Goal: Task Accomplishment & Management: Manage account settings

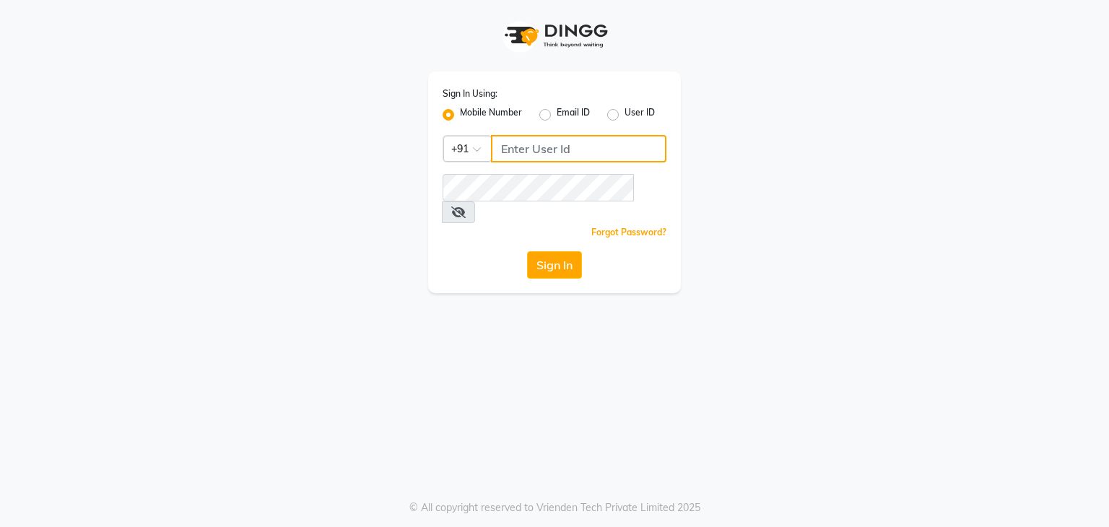
click at [535, 152] on input "Username" at bounding box center [578, 148] width 175 height 27
type input "8907660660"
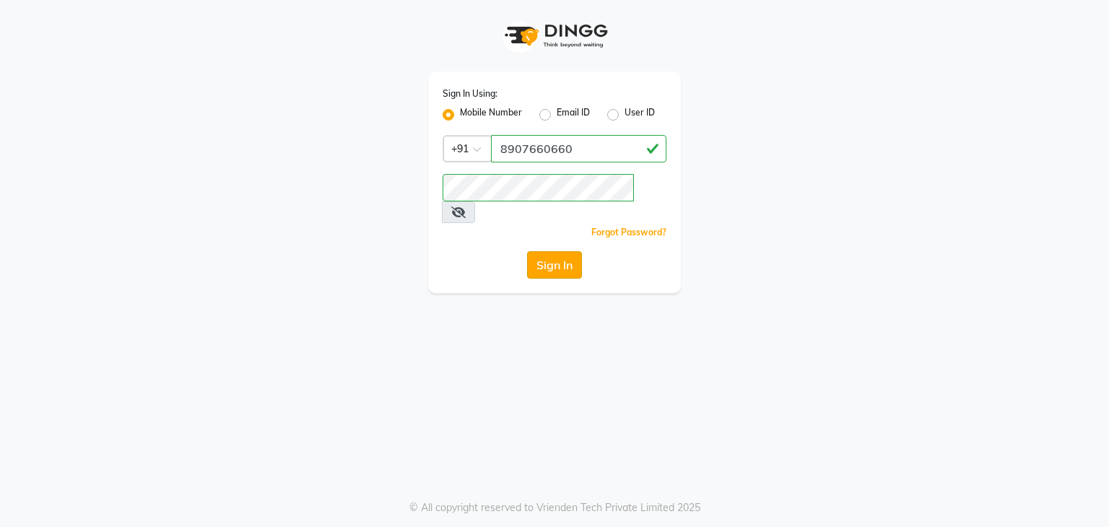
click at [568, 251] on button "Sign In" at bounding box center [554, 264] width 55 height 27
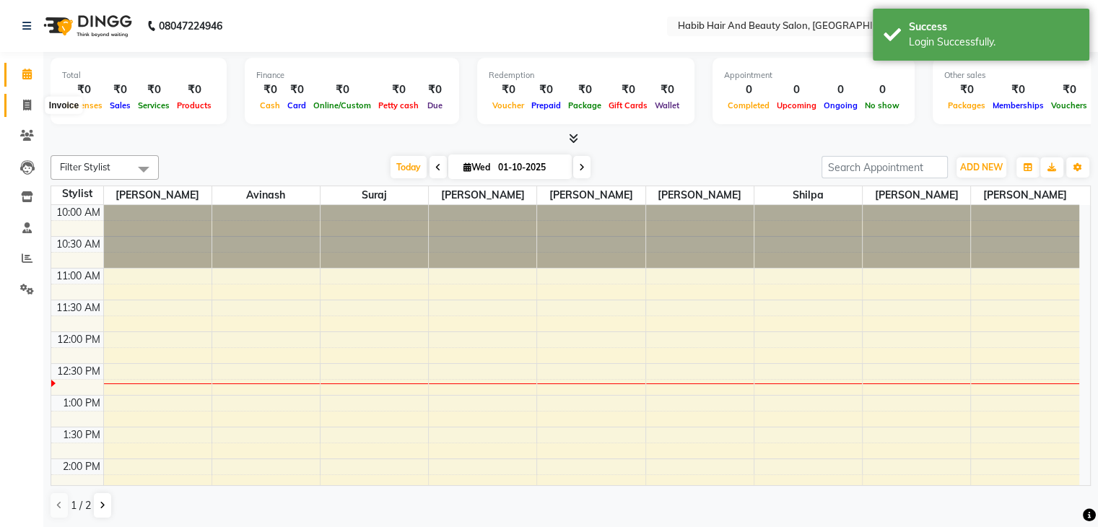
click at [23, 102] on icon at bounding box center [27, 105] width 8 height 11
select select "8362"
select select "service"
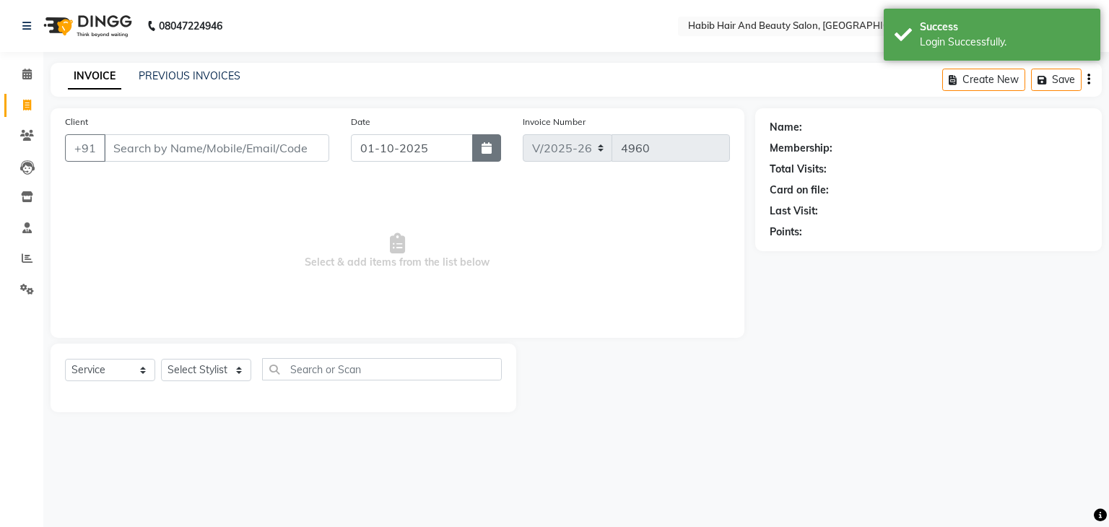
click at [491, 151] on icon "button" at bounding box center [486, 148] width 10 height 12
select select "10"
select select "2025"
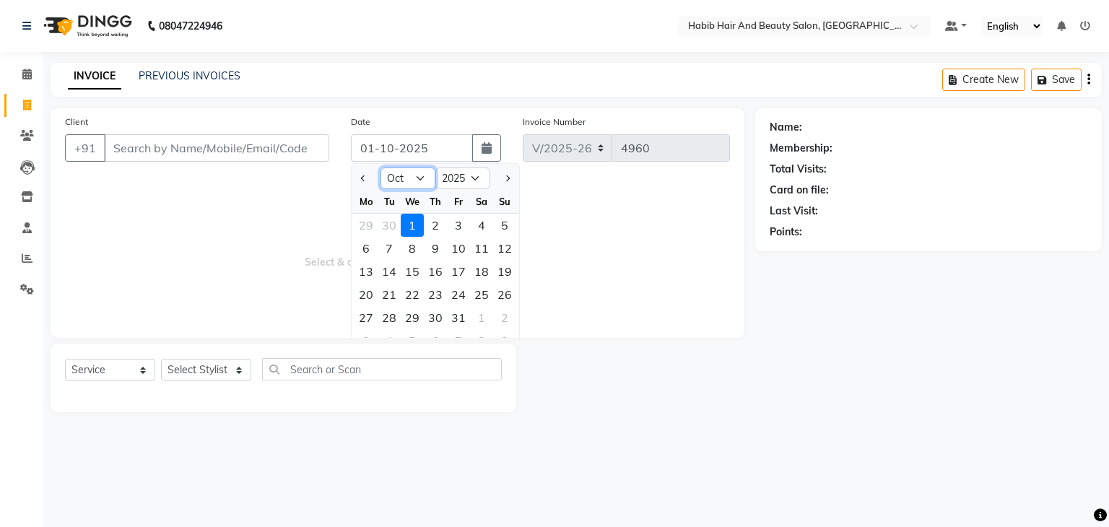
click at [419, 177] on select "Jan Feb Mar Apr May Jun [DATE] Aug Sep Oct Nov Dec" at bounding box center [407, 178] width 55 height 22
select select "9"
click at [380, 167] on select "Jan Feb Mar Apr May Jun [DATE] Aug Sep Oct Nov Dec" at bounding box center [407, 178] width 55 height 22
click at [391, 316] on div "30" at bounding box center [388, 317] width 23 height 23
type input "[DATE]"
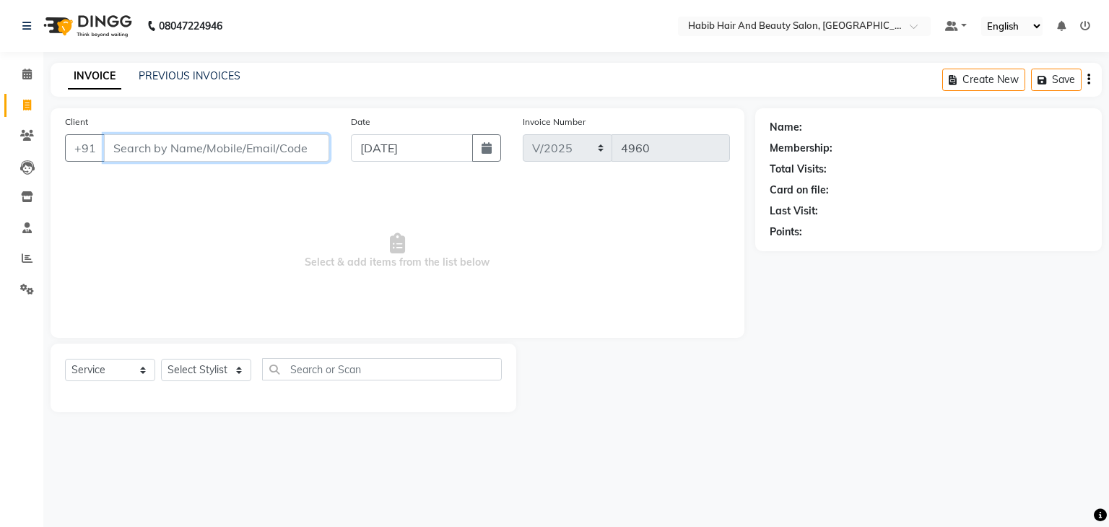
click at [154, 160] on input "Client" at bounding box center [216, 147] width 225 height 27
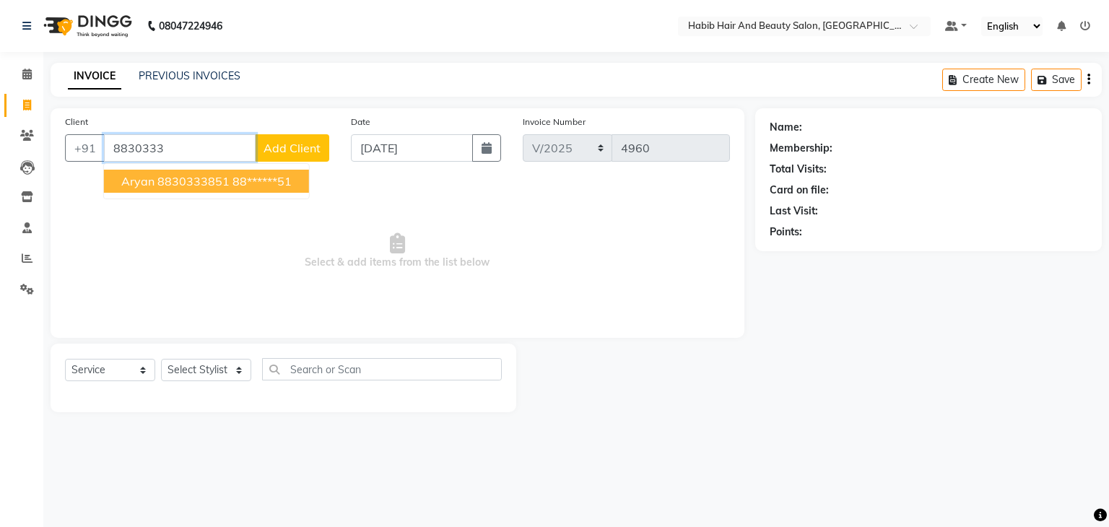
click at [193, 181] on span "Aryan 8830333851" at bounding box center [175, 181] width 108 height 14
type input "88******51"
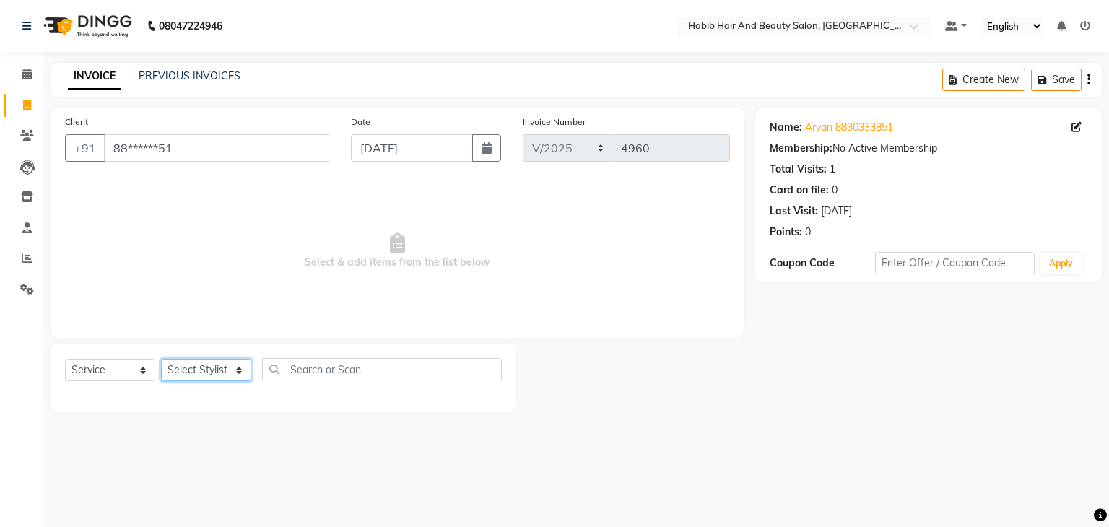
click at [237, 375] on select "Select Stylist akshay rajguru Avinash Debojit Manager Micheal sangeeta shilpa s…" at bounding box center [206, 370] width 90 height 22
select select "81157"
click at [161, 359] on select "Select Stylist akshay rajguru Avinash Debojit Manager Micheal sangeeta shilpa s…" at bounding box center [206, 370] width 90 height 22
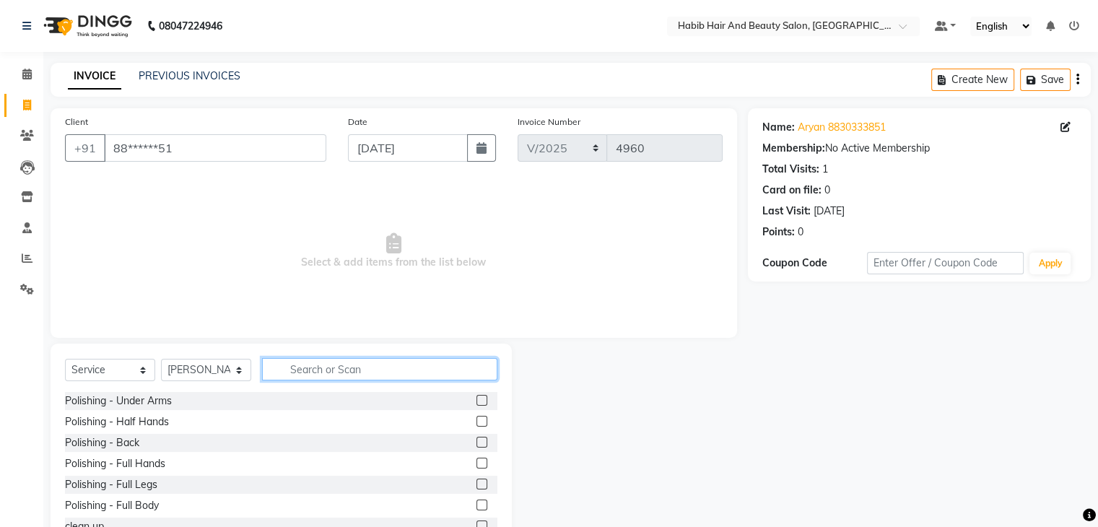
click at [316, 373] on input "text" at bounding box center [379, 369] width 235 height 22
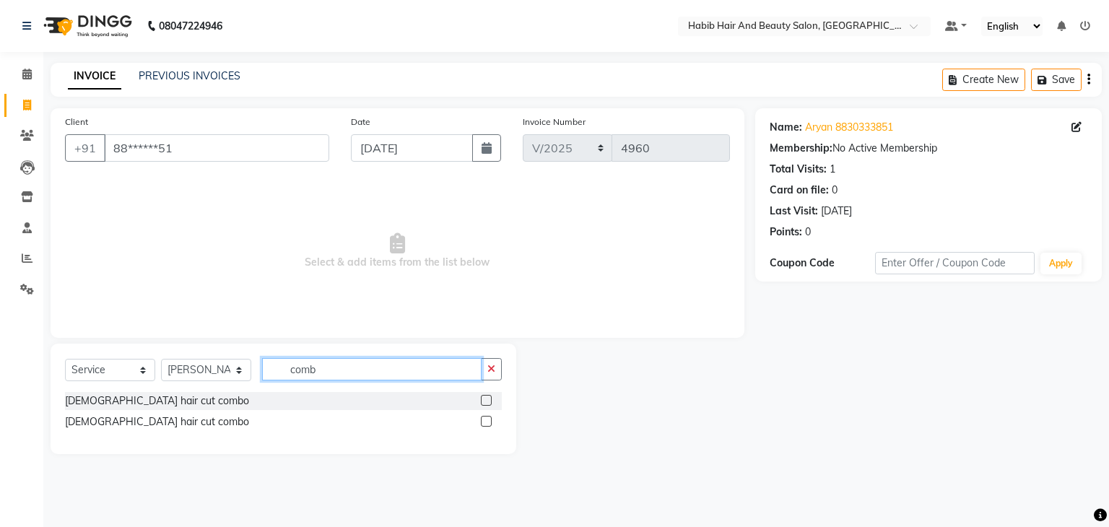
type input "comb"
click at [486, 399] on label at bounding box center [486, 400] width 11 height 11
click at [486, 399] on input "checkbox" at bounding box center [485, 400] width 9 height 9
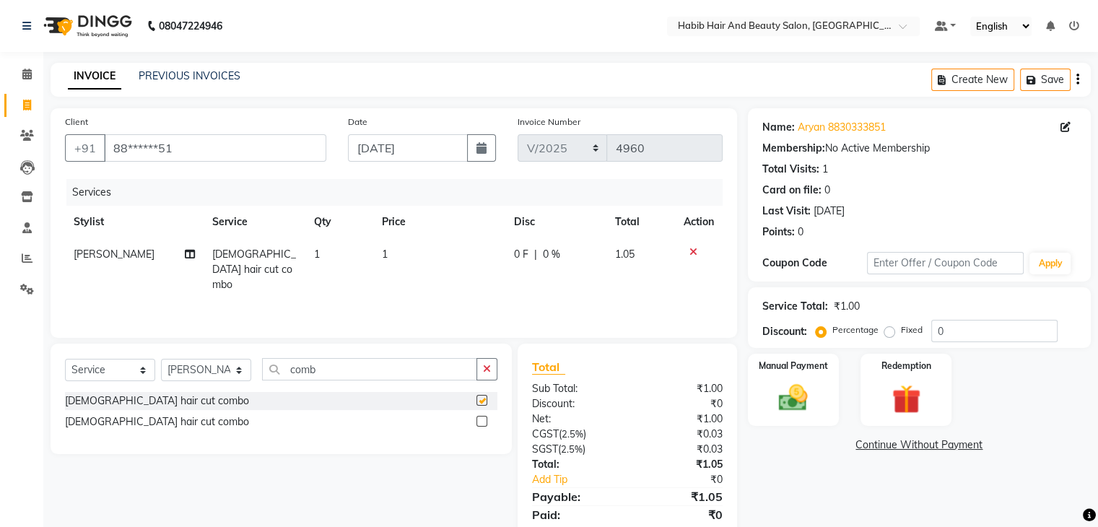
checkbox input "false"
click at [421, 271] on td "1" at bounding box center [439, 269] width 132 height 63
select select "81157"
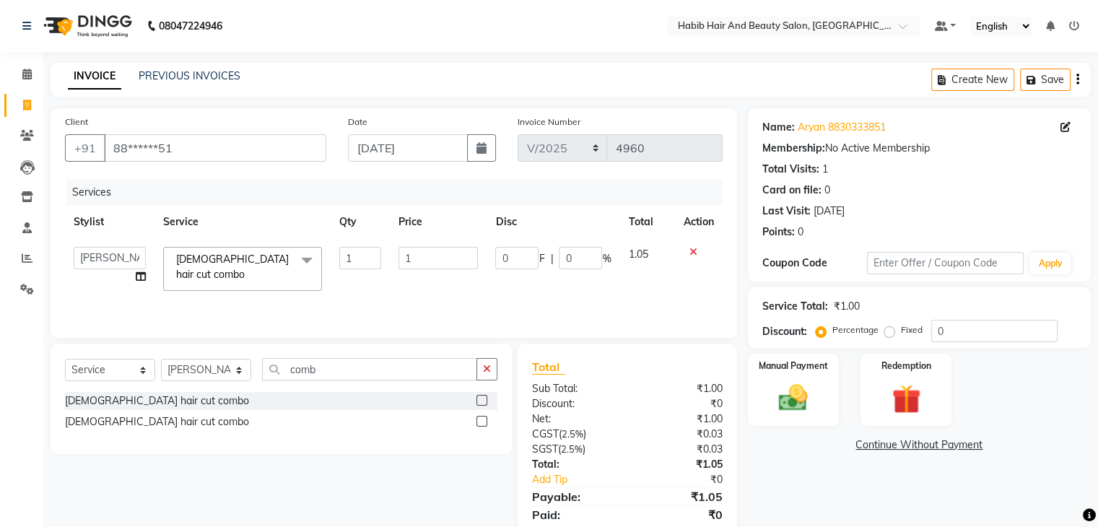
click at [421, 271] on td "1" at bounding box center [438, 268] width 97 height 61
click at [431, 243] on td "1" at bounding box center [438, 268] width 97 height 61
click at [431, 260] on input "1" at bounding box center [437, 258] width 79 height 22
type input "300"
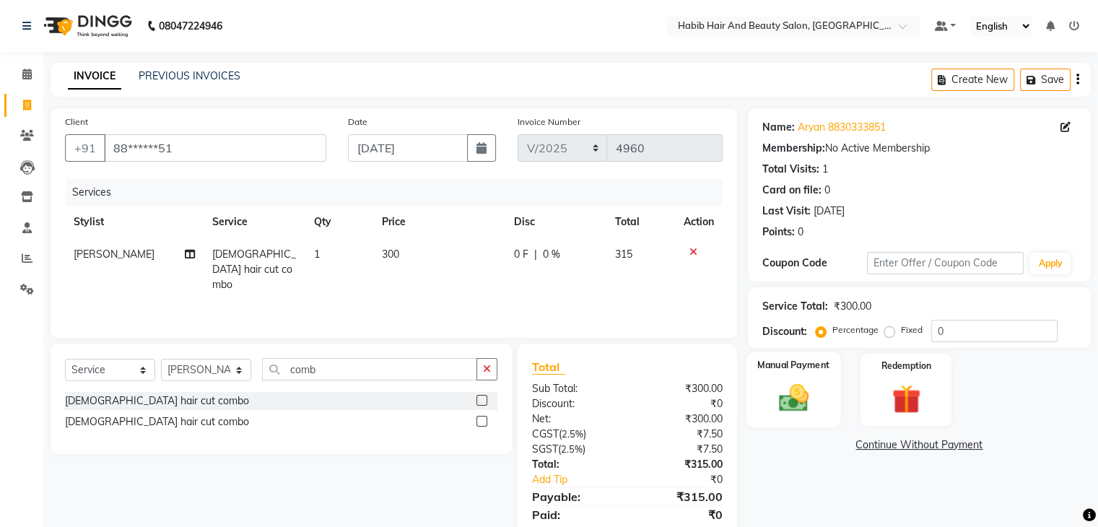
click at [798, 385] on img at bounding box center [793, 398] width 48 height 35
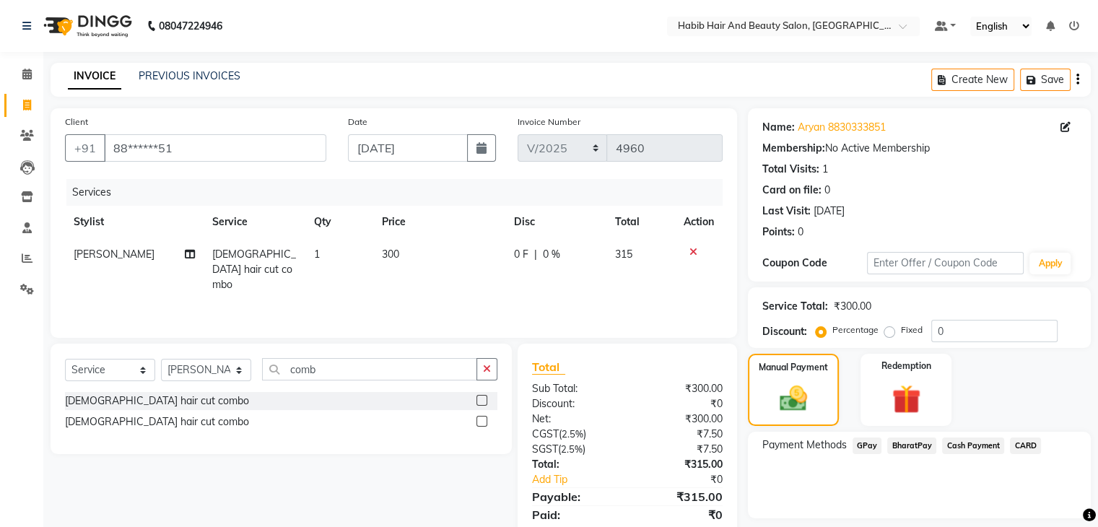
click at [904, 445] on span "BharatPay" at bounding box center [911, 445] width 49 height 17
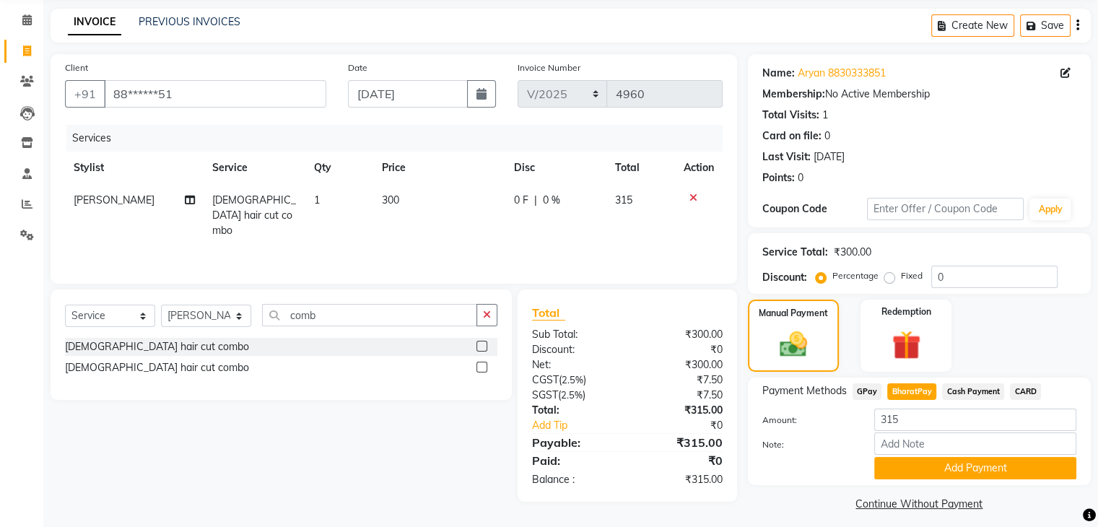
scroll to position [64, 0]
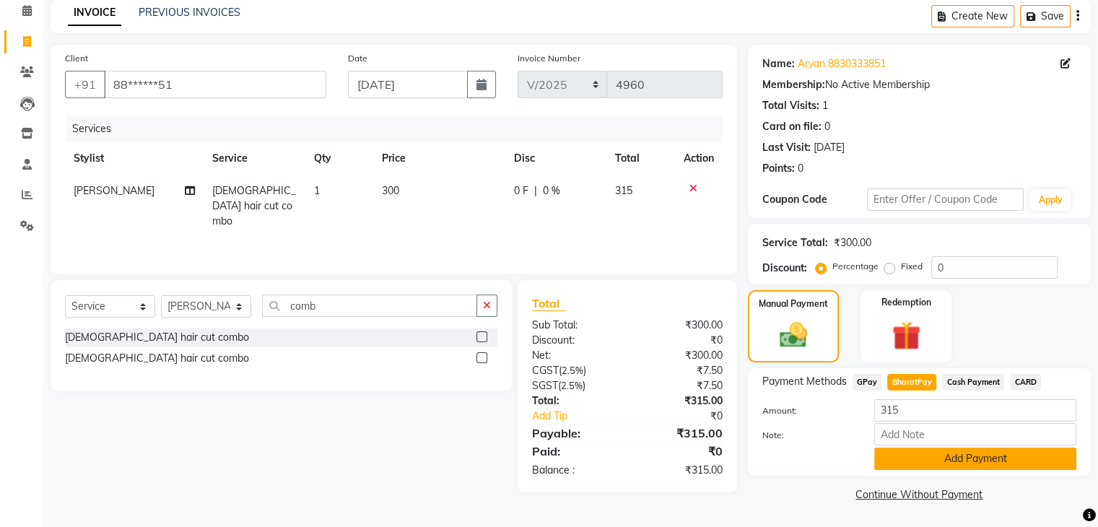
click at [971, 455] on button "Add Payment" at bounding box center [975, 458] width 202 height 22
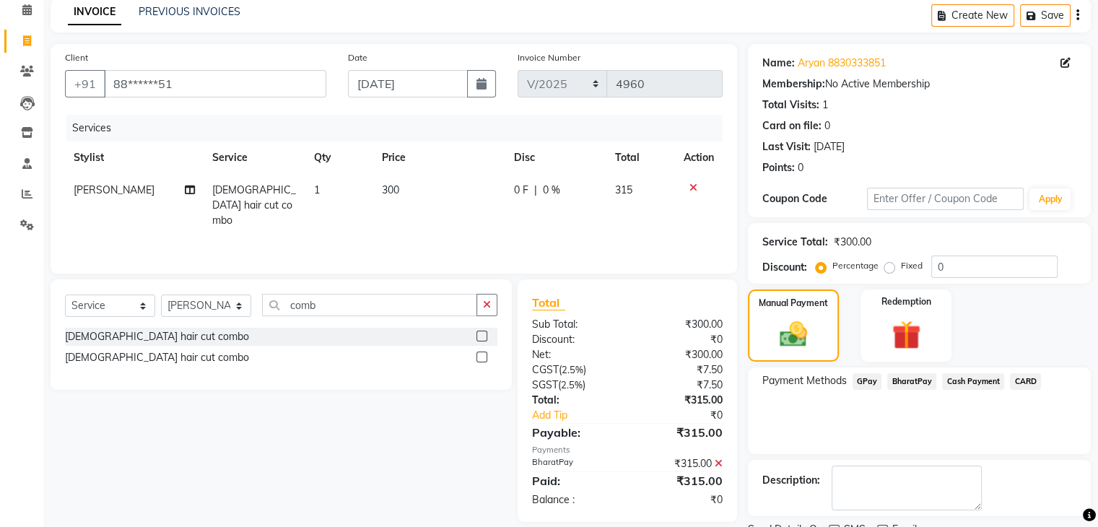
scroll to position [123, 0]
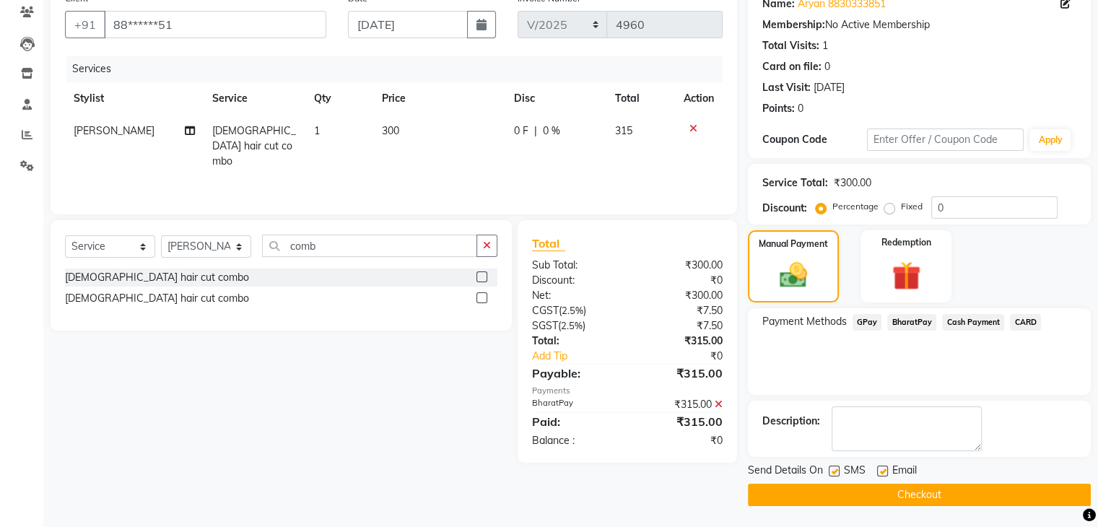
click at [974, 494] on button "Checkout" at bounding box center [919, 495] width 343 height 22
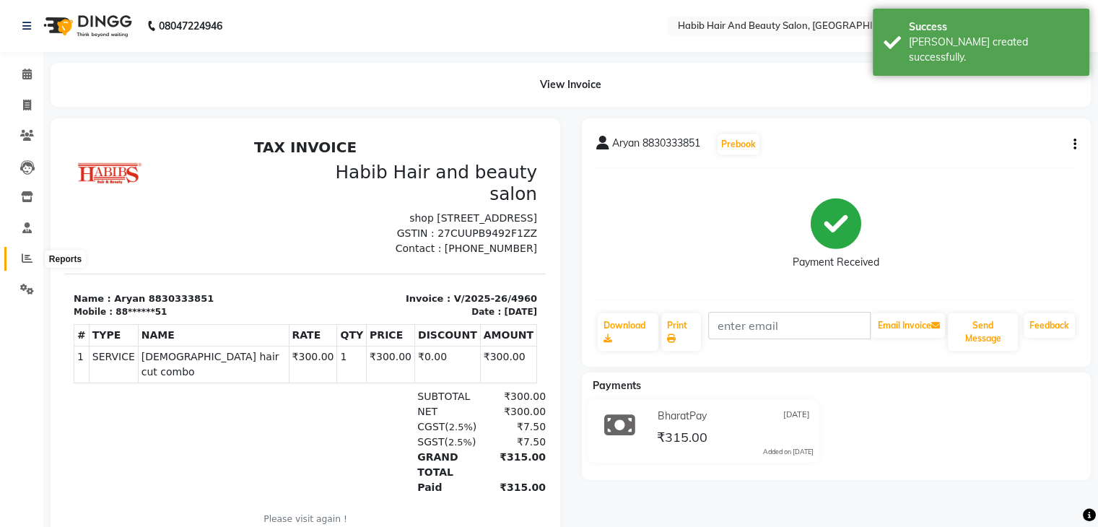
click at [25, 254] on icon at bounding box center [27, 258] width 11 height 11
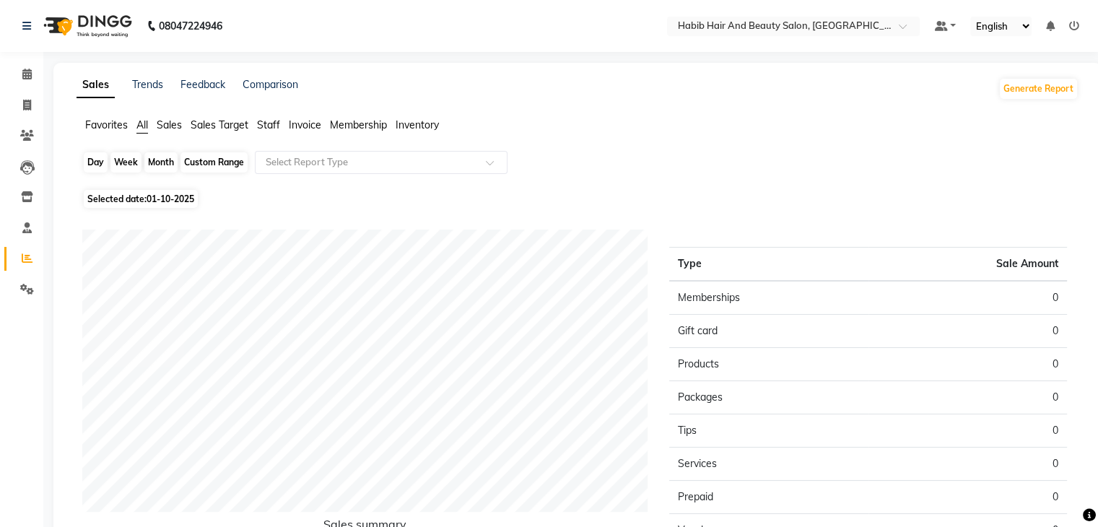
click at [97, 160] on div "Day" at bounding box center [96, 162] width 24 height 20
select select "10"
select select "2025"
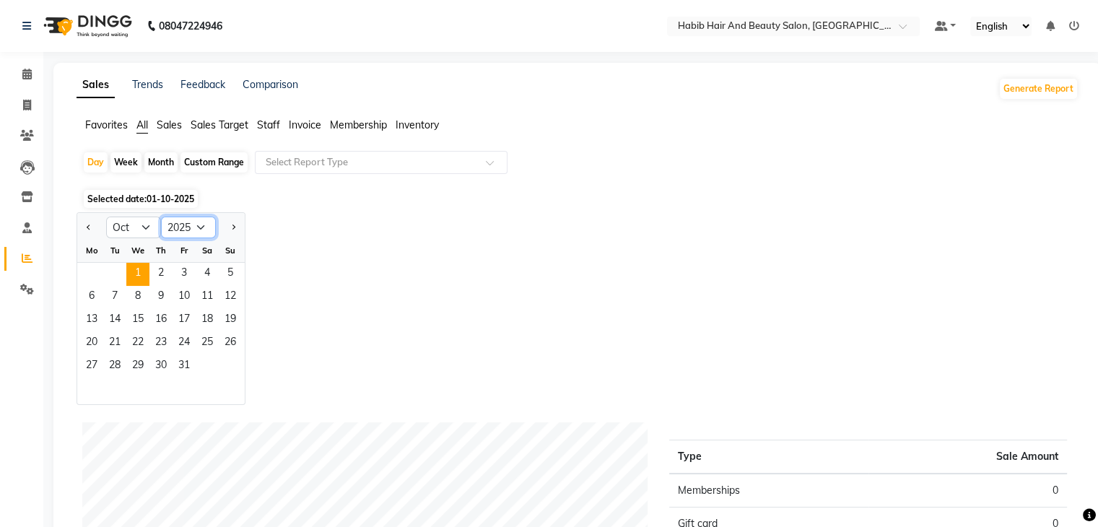
click at [197, 223] on select "2015 2016 2017 2018 2019 2020 2021 2022 2023 2024 2025 2026 2027 2028 2029 2030…" at bounding box center [188, 228] width 55 height 22
click at [82, 225] on div at bounding box center [91, 227] width 29 height 23
click at [87, 227] on span "Previous month" at bounding box center [89, 226] width 5 height 5
select select "9"
click at [113, 364] on span "30" at bounding box center [114, 366] width 23 height 23
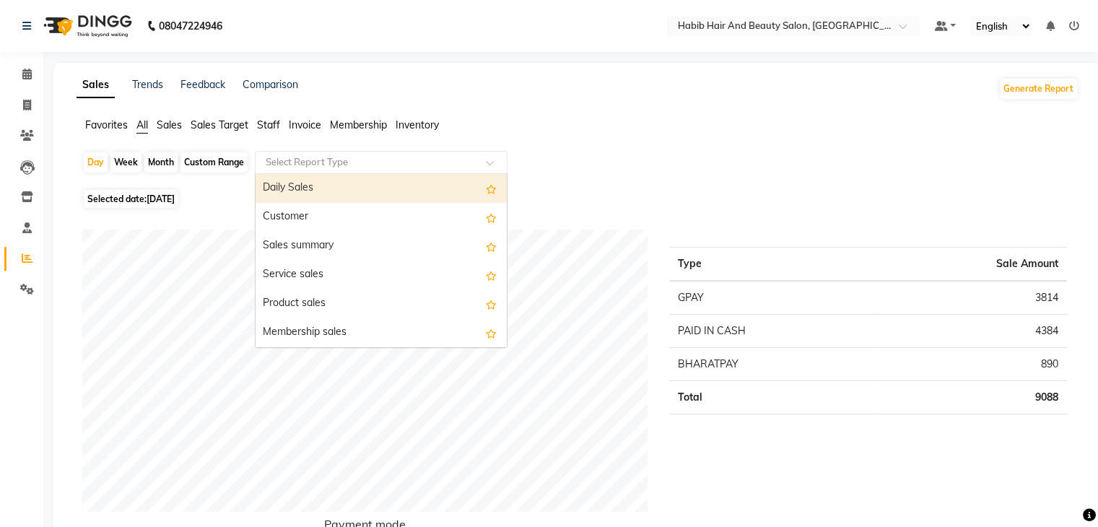
click at [449, 156] on input "text" at bounding box center [367, 162] width 208 height 14
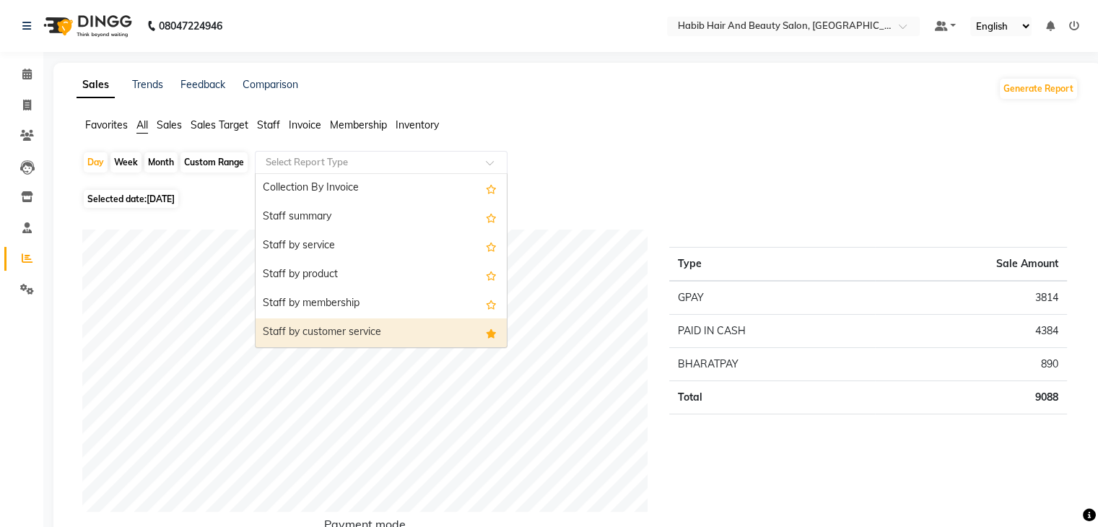
scroll to position [520, 0]
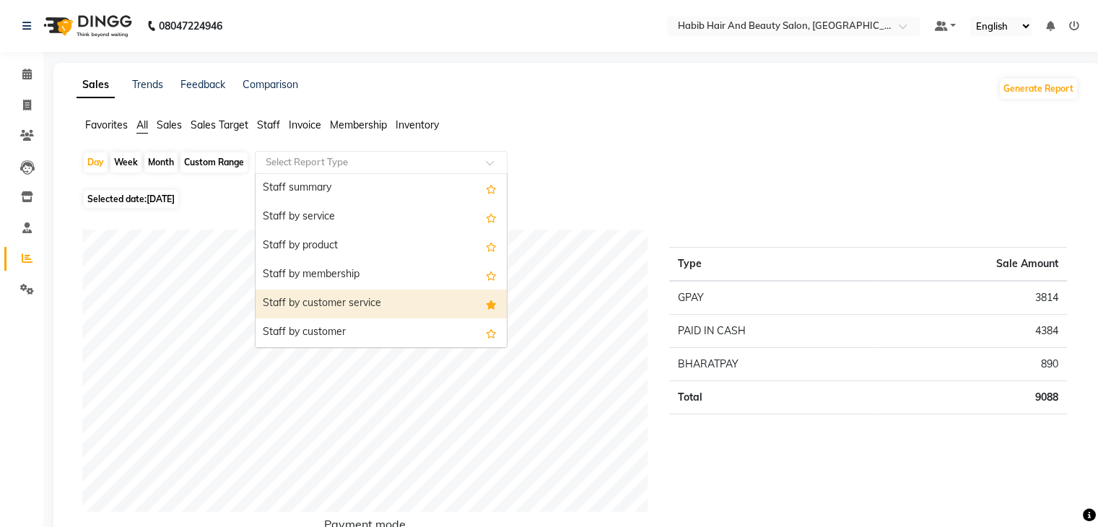
click at [416, 301] on div "Staff by customer service" at bounding box center [380, 303] width 251 height 29
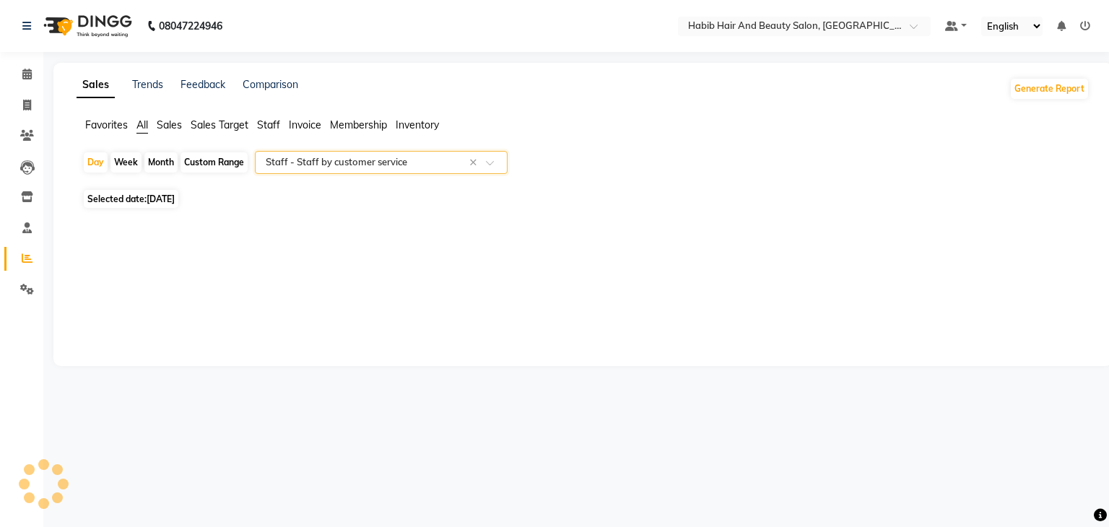
select select "csv"
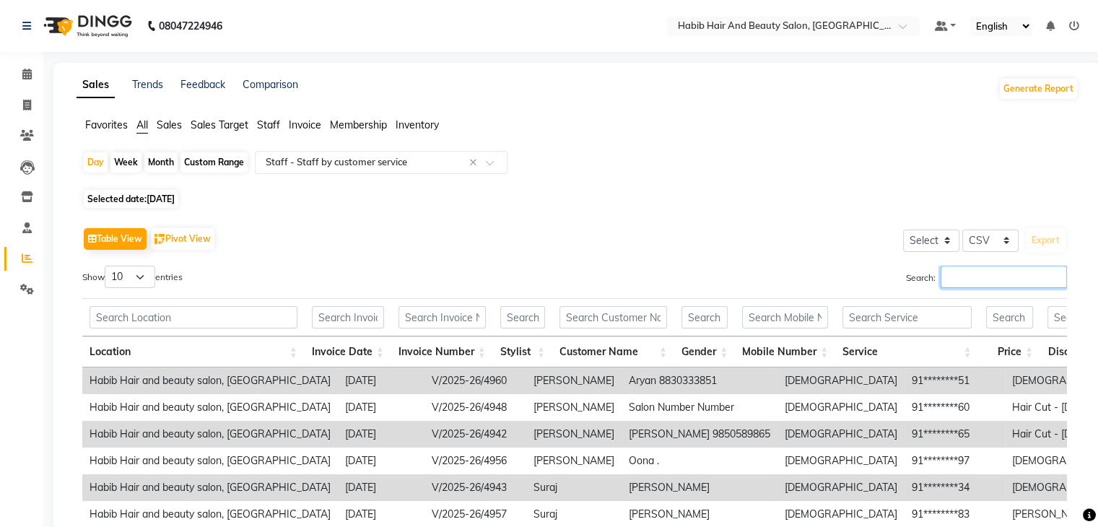
click at [955, 286] on input "Search:" at bounding box center [1003, 277] width 126 height 22
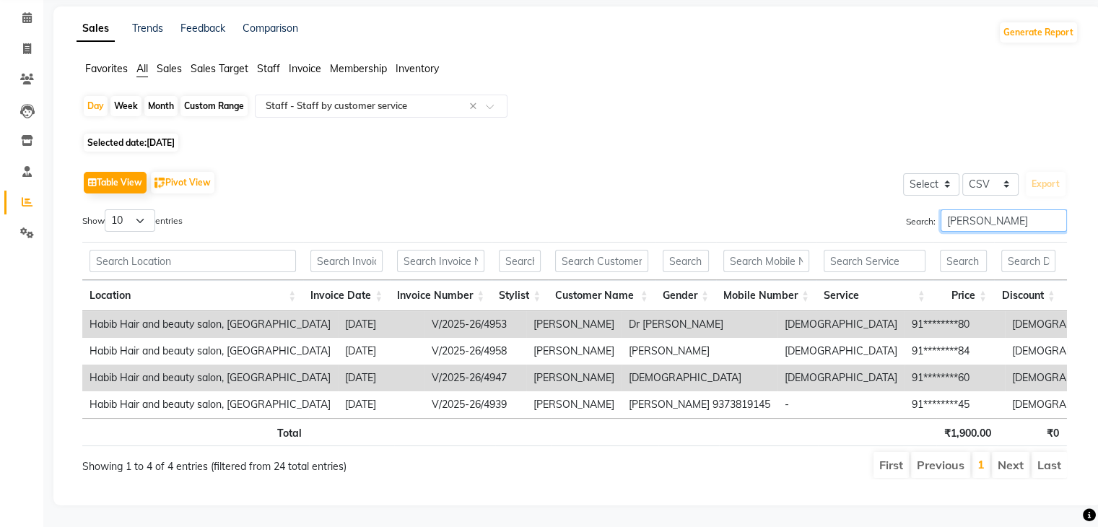
scroll to position [77, 0]
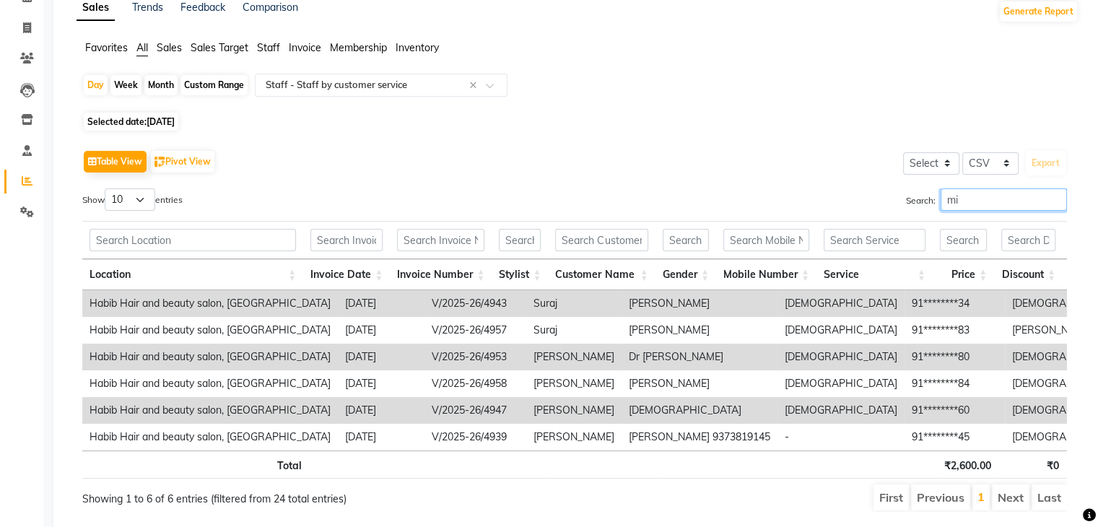
type input "m"
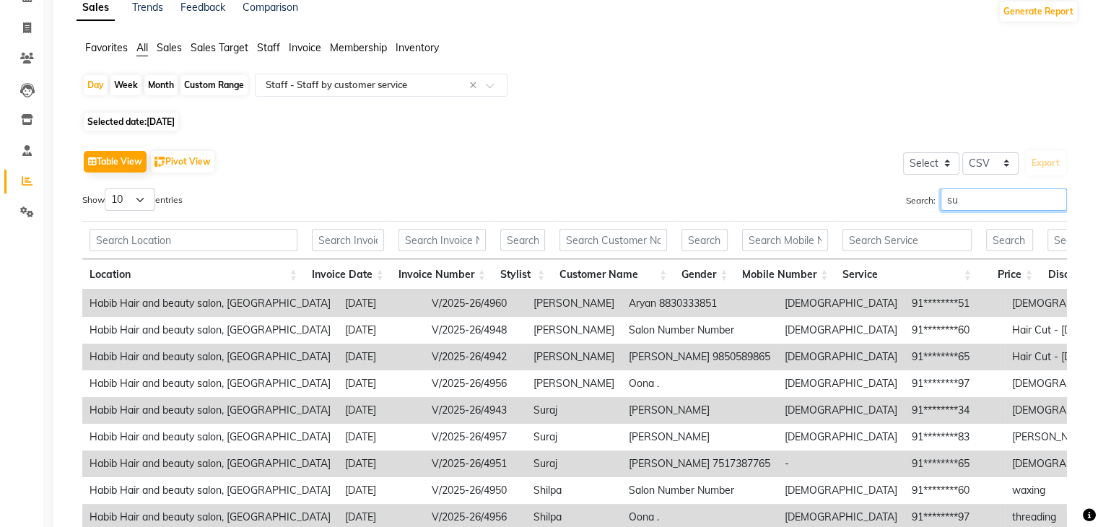
scroll to position [50, 0]
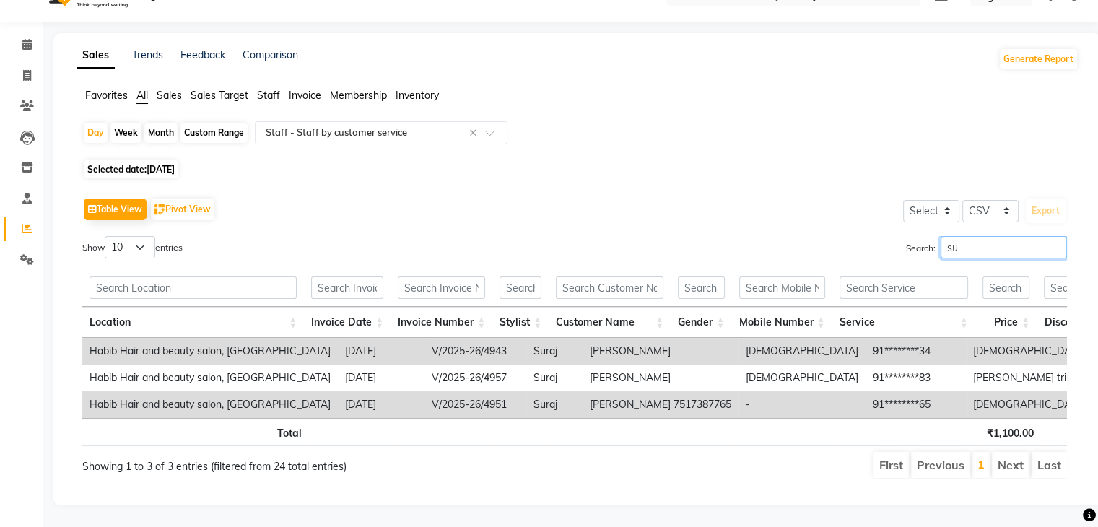
type input "s"
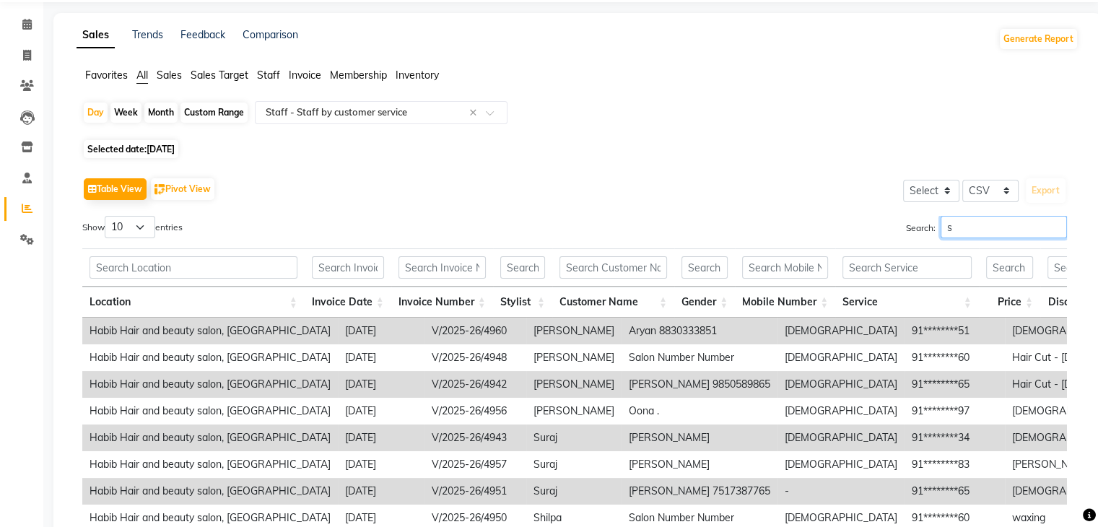
scroll to position [77, 0]
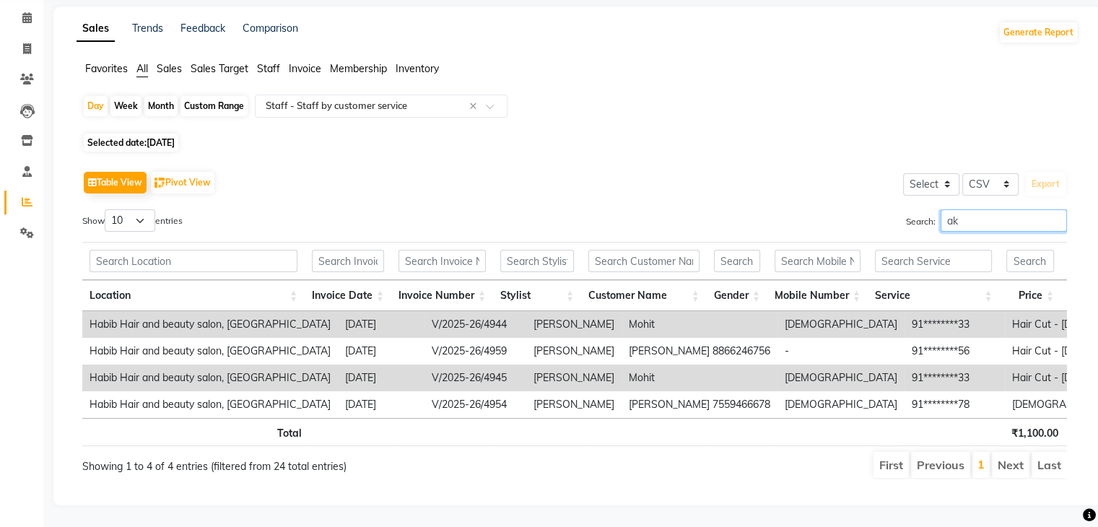
type input "a"
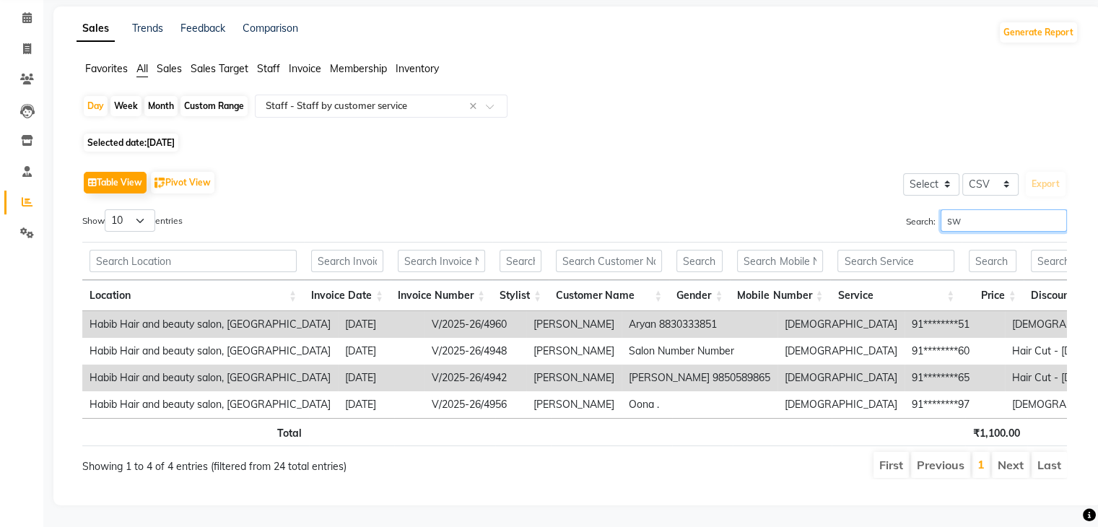
type input "s"
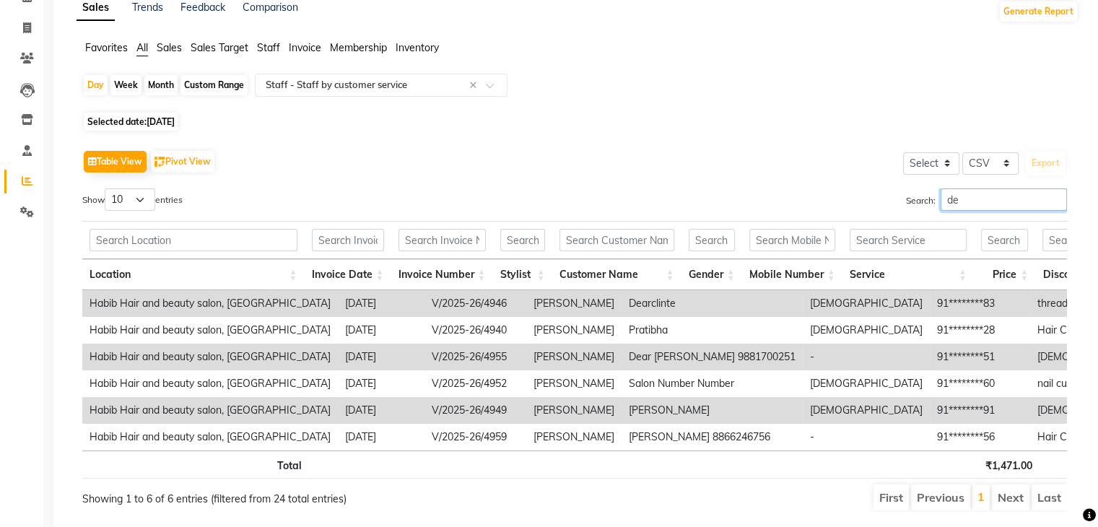
type input "d"
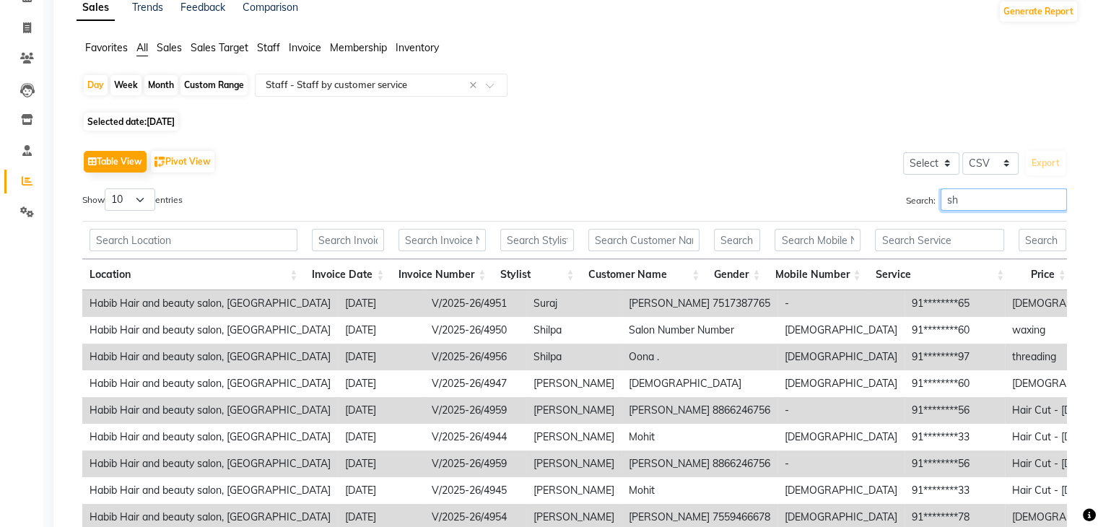
type input "s"
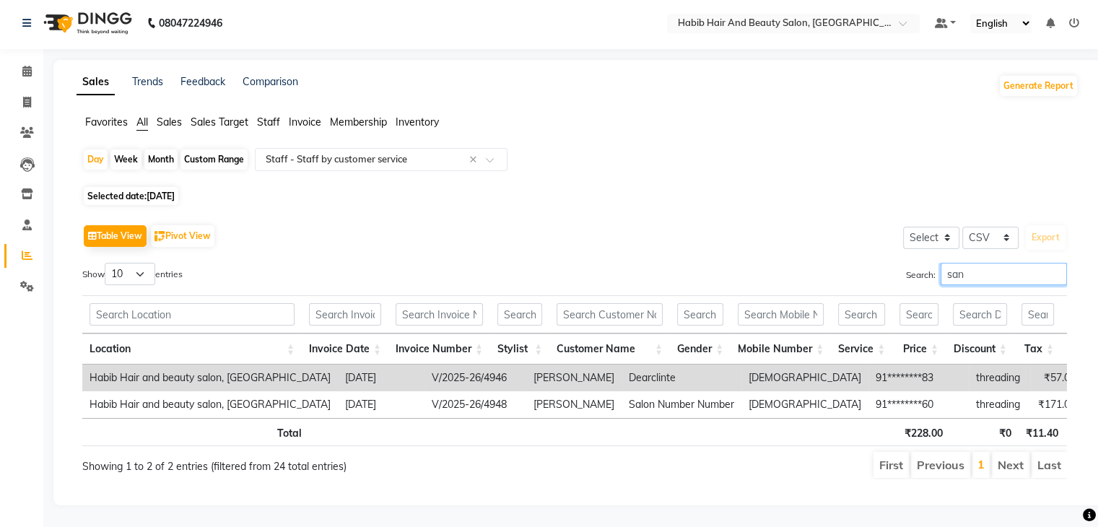
scroll to position [23, 0]
type input "[PERSON_NAME]"
click at [46, 214] on main "Sales Trends Feedback Comparison Generate Report Favorites All Sales Sales Targ…" at bounding box center [570, 293] width 1054 height 467
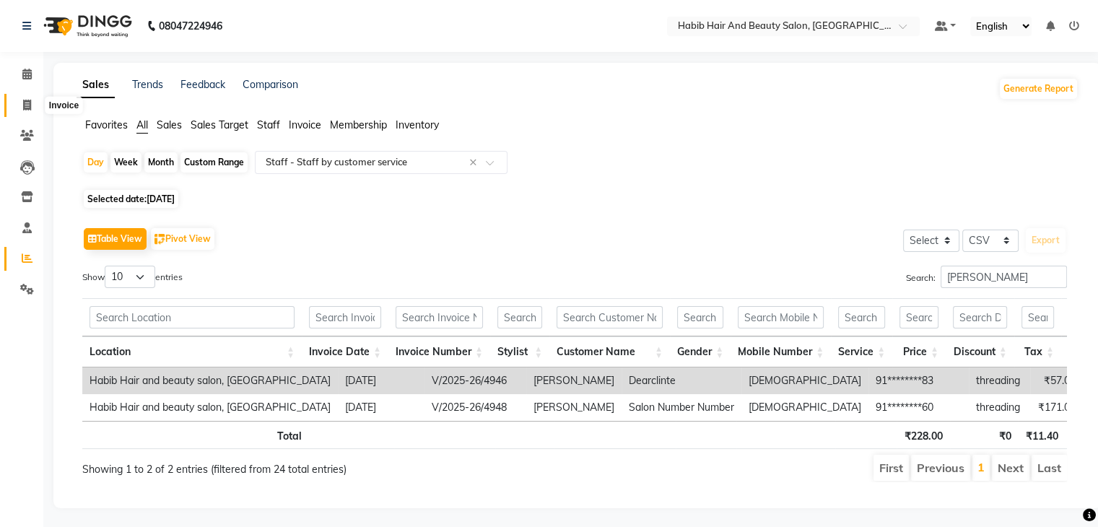
click at [26, 108] on icon at bounding box center [27, 105] width 8 height 11
select select "8362"
select select "service"
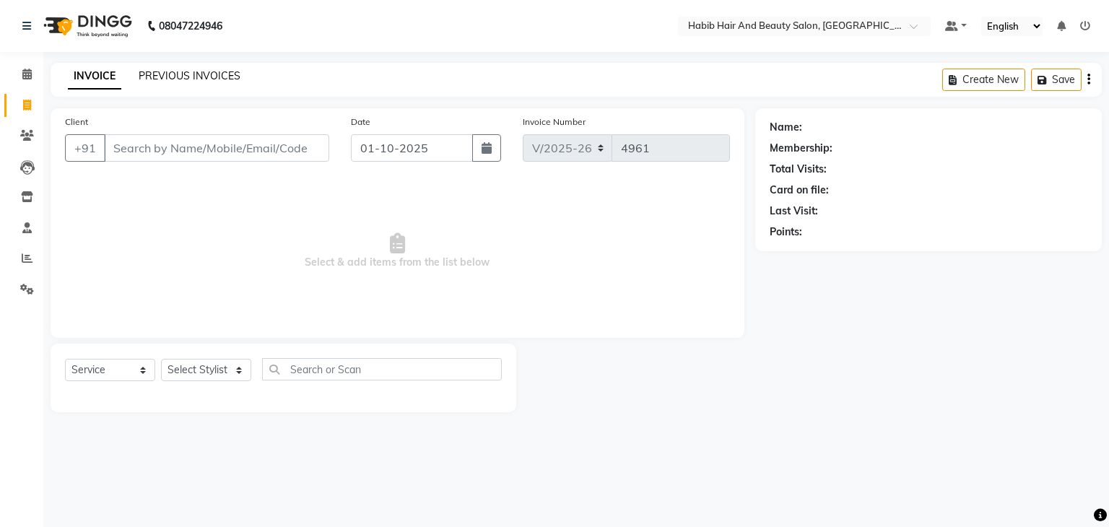
click at [208, 71] on link "PREVIOUS INVOICES" at bounding box center [190, 75] width 102 height 13
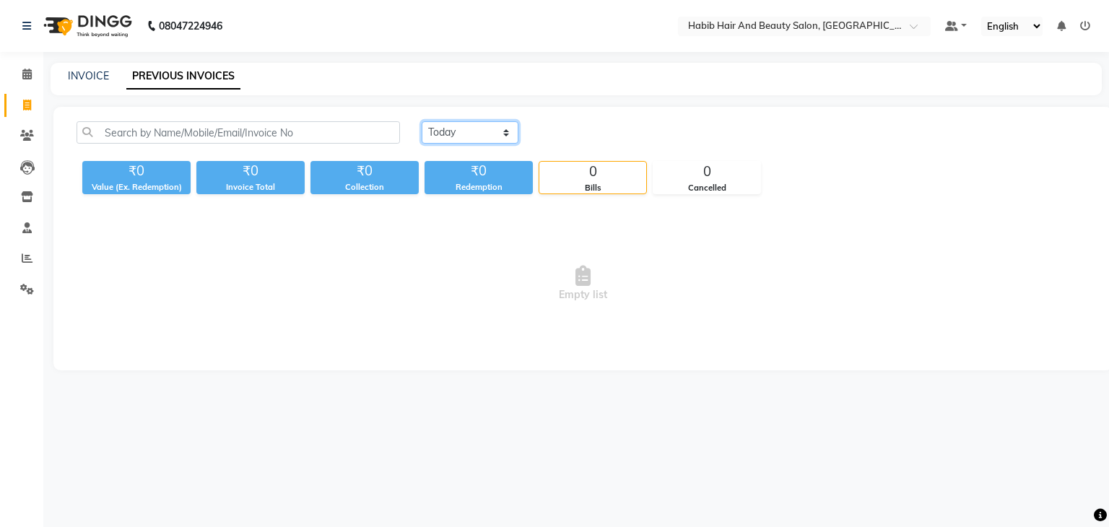
click at [491, 134] on select "Today Yesterday Custom Range" at bounding box center [469, 132] width 97 height 22
select select "range"
click at [421, 121] on select "Today Yesterday Custom Range" at bounding box center [469, 132] width 97 height 22
click at [620, 131] on input "01-10-2025" at bounding box center [587, 133] width 101 height 20
select select "10"
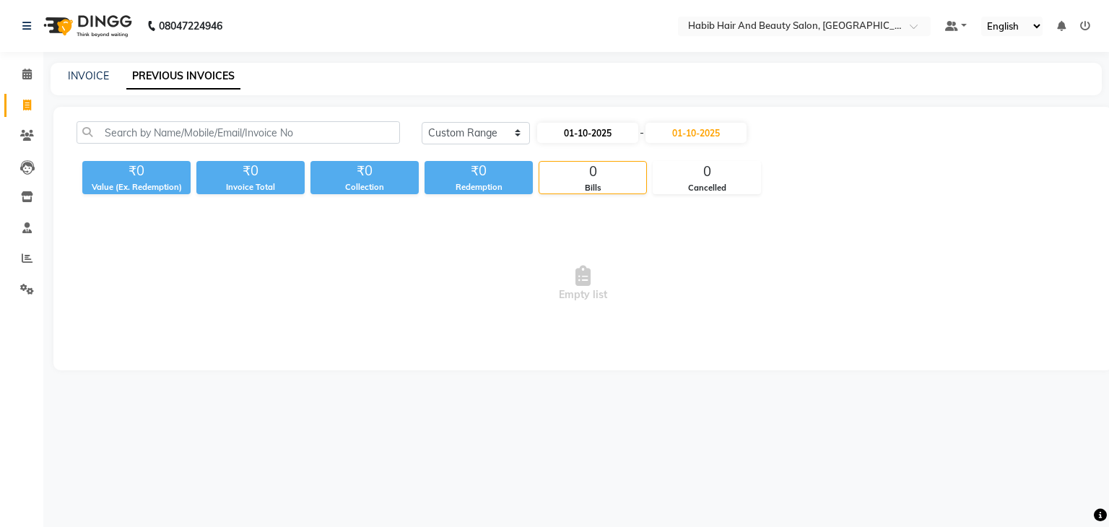
select select "2025"
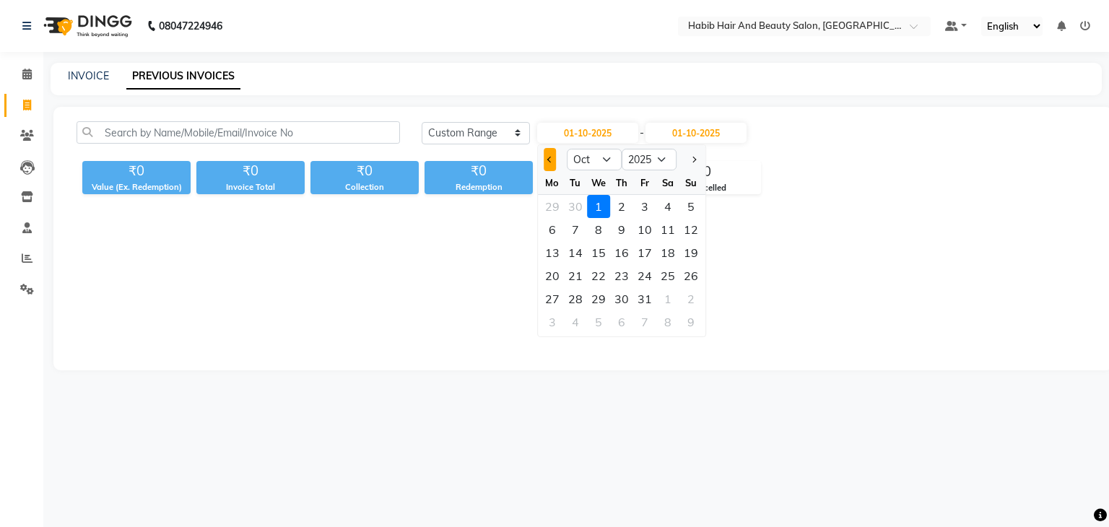
click at [549, 160] on span "Previous month" at bounding box center [550, 160] width 6 height 6
select select "9"
click at [574, 294] on div "30" at bounding box center [575, 298] width 23 height 23
type input "[DATE]"
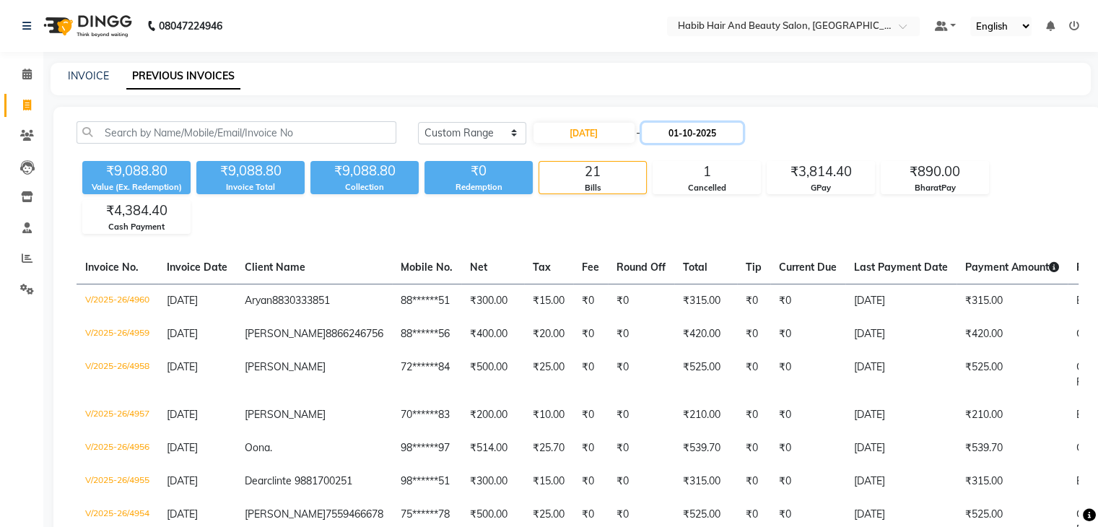
click at [689, 132] on input "01-10-2025" at bounding box center [692, 133] width 101 height 20
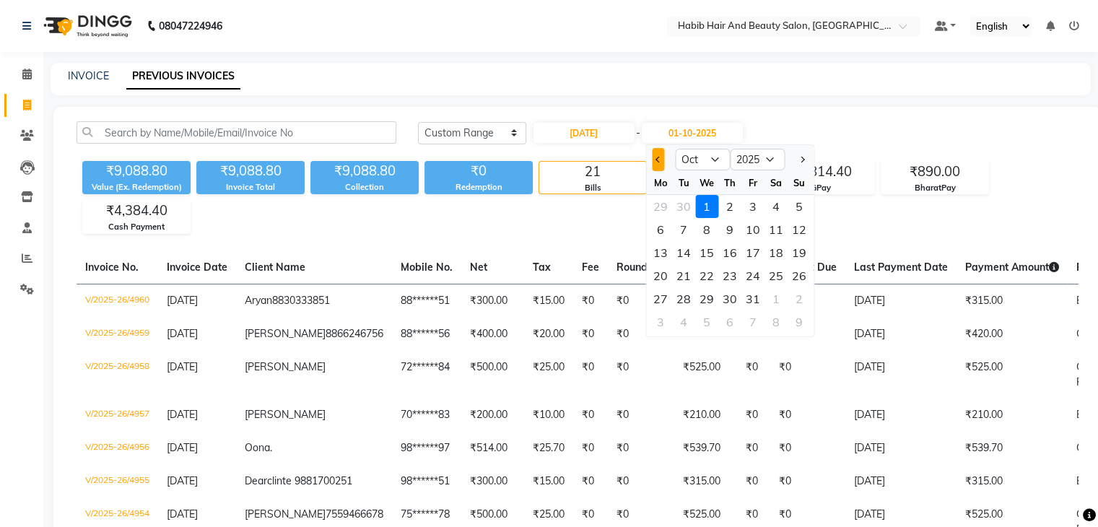
click at [655, 160] on button "Previous month" at bounding box center [658, 159] width 12 height 23
select select "9"
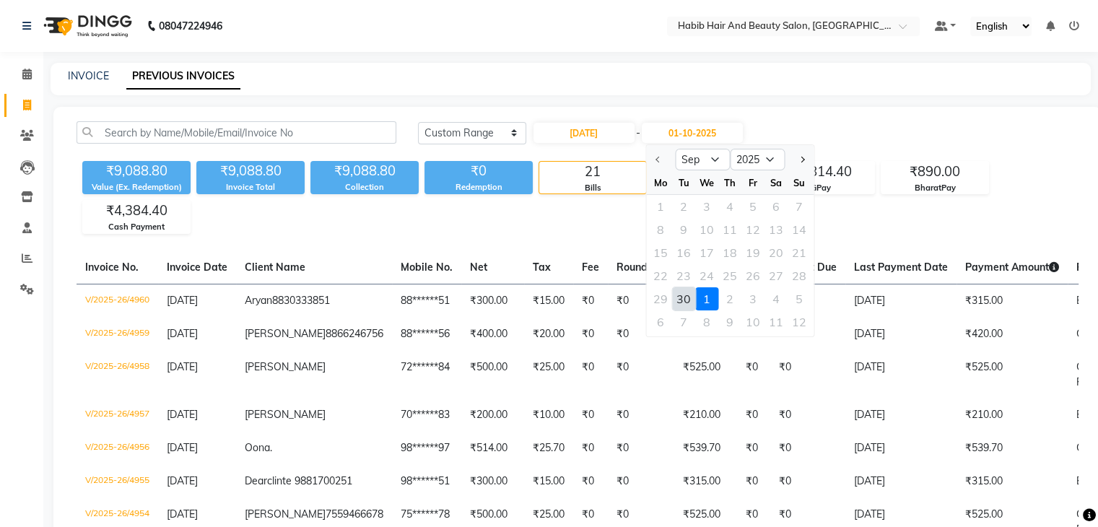
click at [685, 296] on div "30" at bounding box center [683, 298] width 23 height 23
type input "[DATE]"
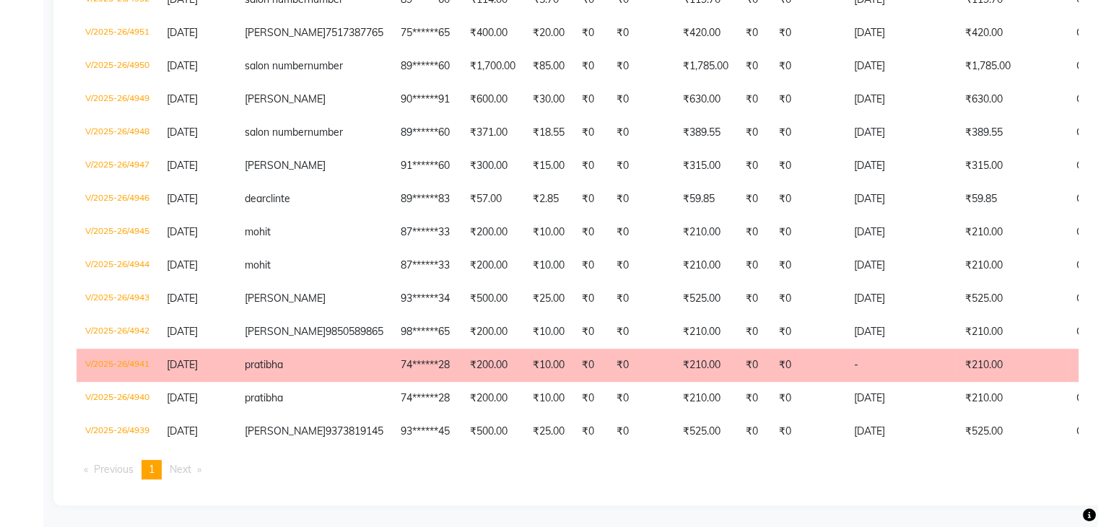
scroll to position [782, 0]
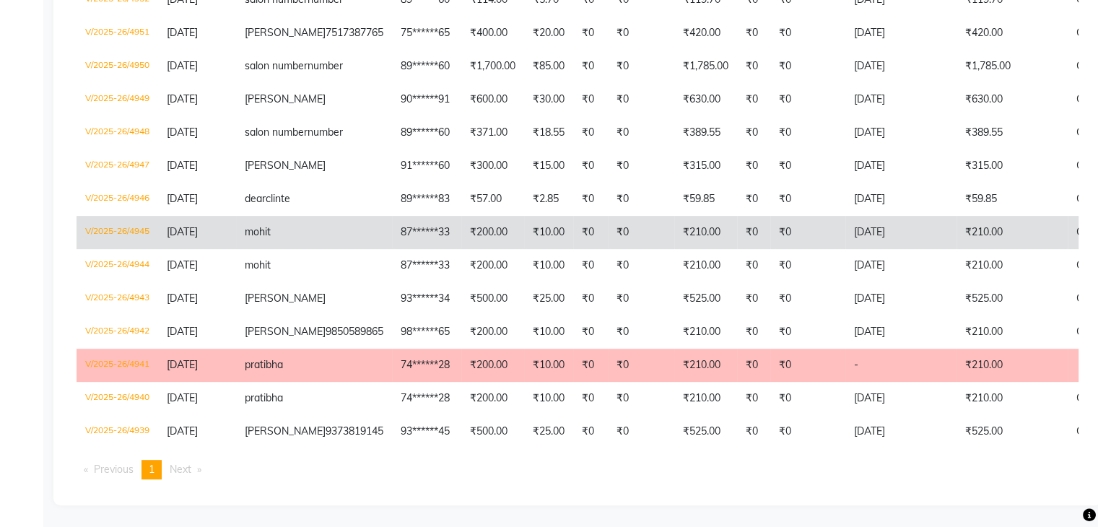
click at [956, 216] on td "₹210.00" at bounding box center [1011, 232] width 111 height 33
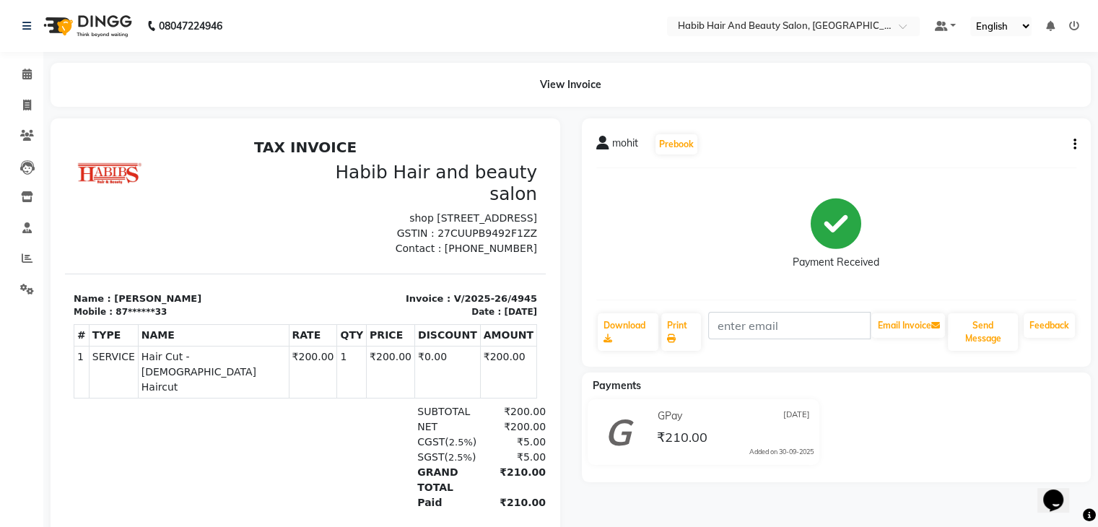
click at [1072, 145] on button "button" at bounding box center [1071, 144] width 9 height 15
click at [1022, 139] on div "Cancel Invoice" at bounding box center [1016, 135] width 72 height 18
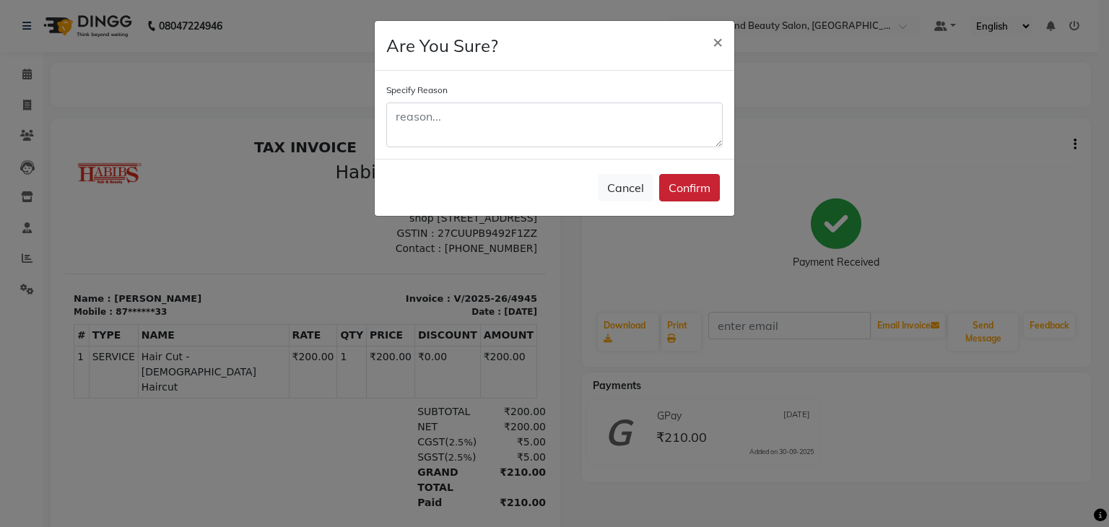
click at [694, 185] on button "Confirm" at bounding box center [689, 187] width 61 height 27
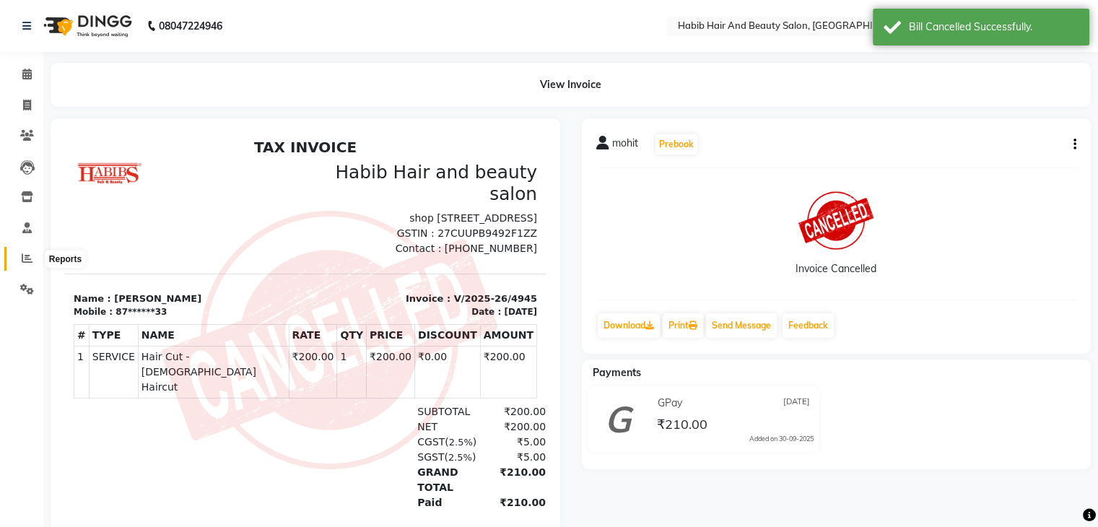
click at [22, 255] on icon at bounding box center [27, 258] width 11 height 11
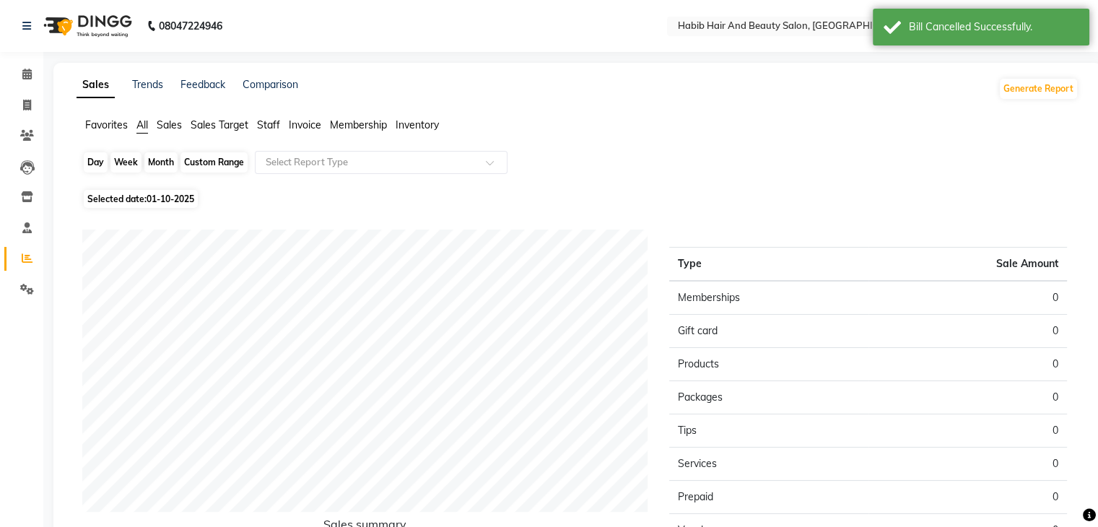
click at [101, 158] on div "Day" at bounding box center [96, 162] width 24 height 20
select select "10"
select select "2025"
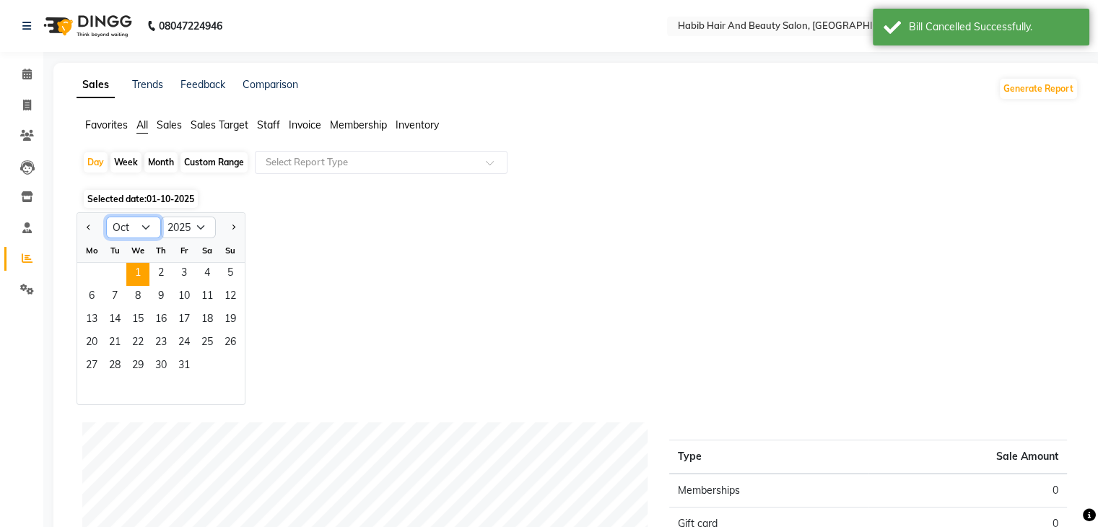
click at [141, 226] on select "Jan Feb Mar Apr May Jun [DATE] Aug Sep Oct Nov Dec" at bounding box center [133, 228] width 55 height 22
click at [87, 230] on button "Previous month" at bounding box center [89, 227] width 12 height 23
select select "9"
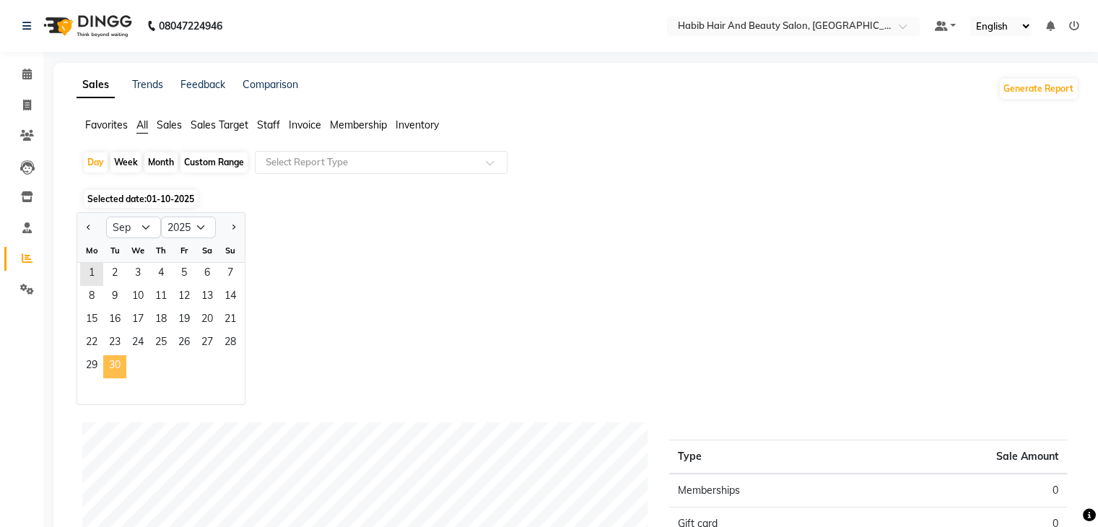
click at [119, 365] on span "30" at bounding box center [114, 366] width 23 height 23
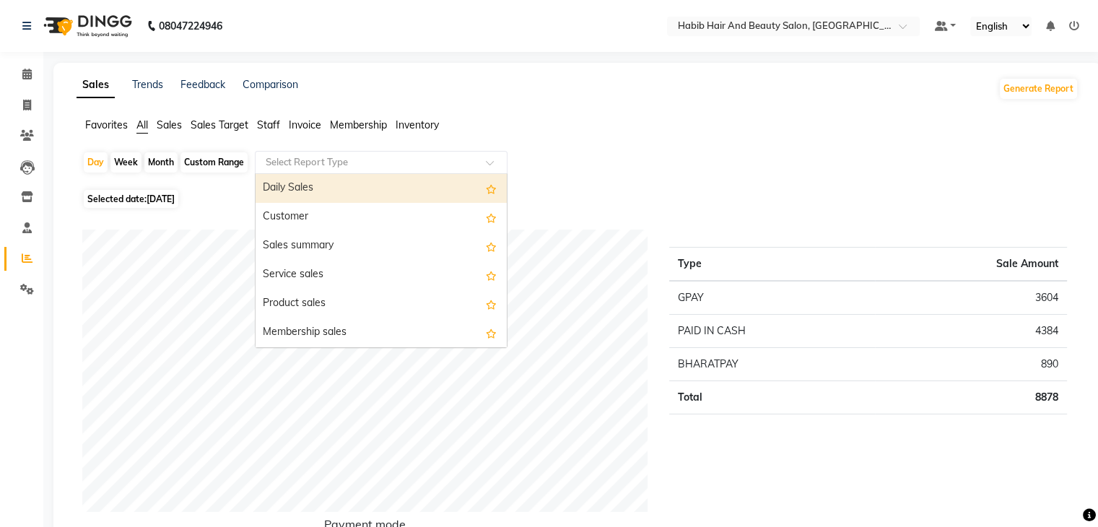
click at [324, 157] on input "text" at bounding box center [367, 162] width 208 height 14
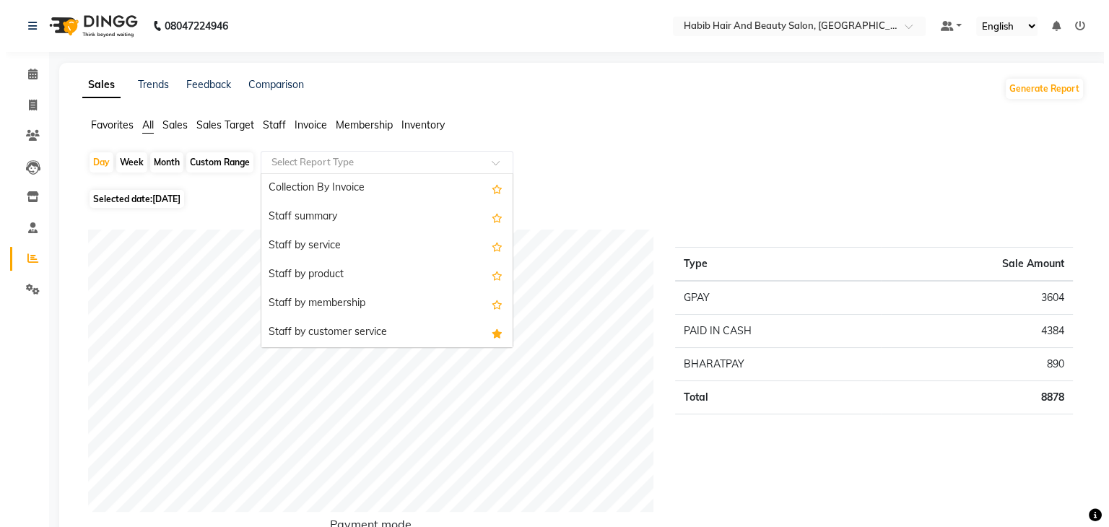
scroll to position [520, 0]
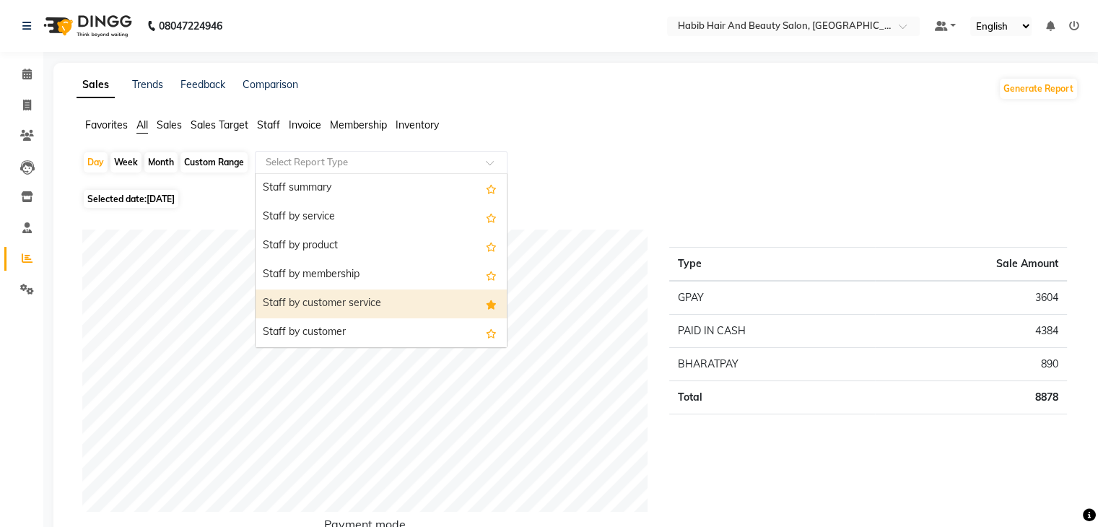
click at [390, 302] on div "Staff by customer service" at bounding box center [380, 303] width 251 height 29
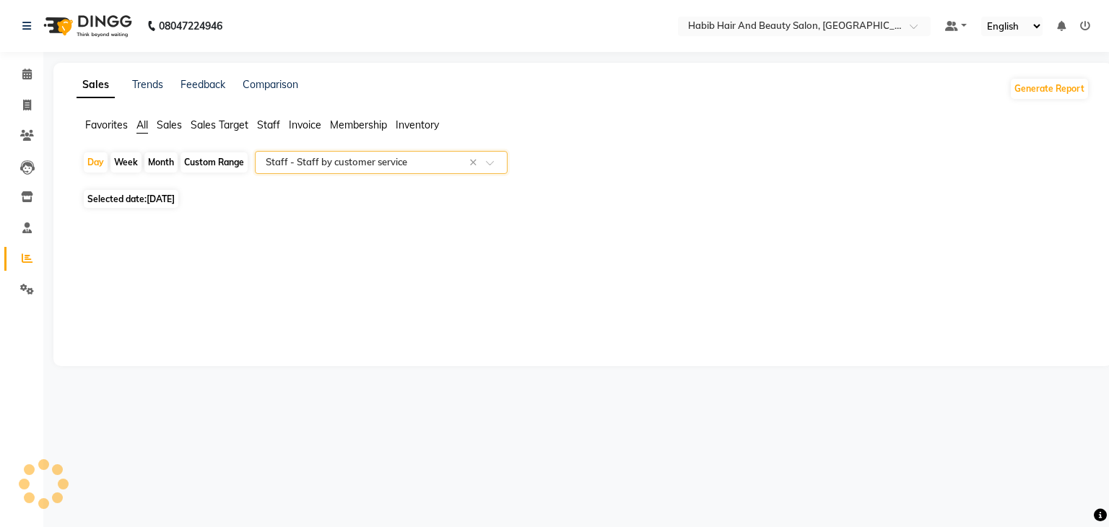
select select "csv"
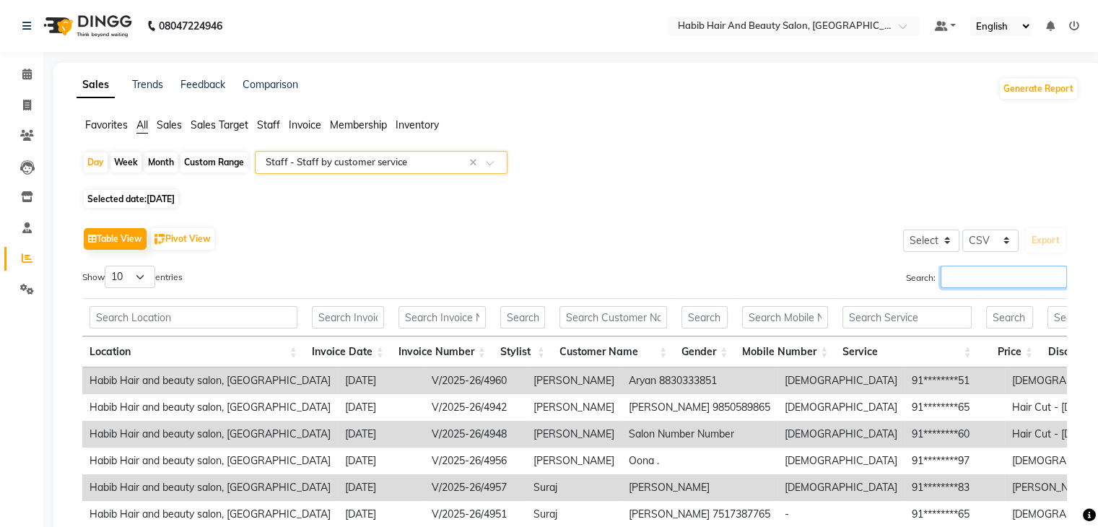
click at [953, 274] on input "Search:" at bounding box center [1003, 277] width 126 height 22
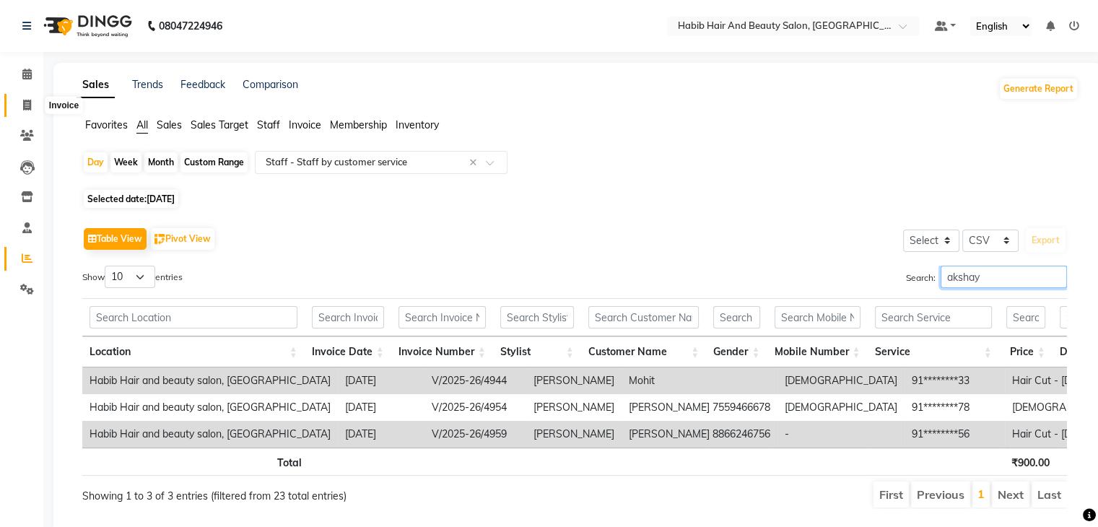
type input "akshay"
click at [26, 106] on icon at bounding box center [27, 105] width 8 height 11
select select "8362"
select select "service"
